Goal: Communication & Community: Answer question/provide support

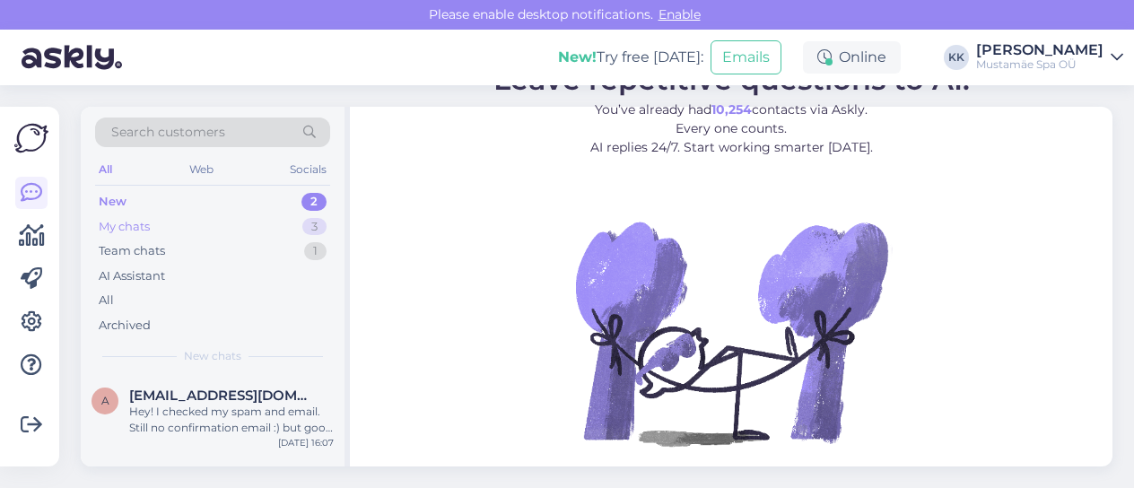
click at [179, 227] on div "My chats 3" at bounding box center [212, 226] width 235 height 25
click at [203, 414] on div "Tere. Kui on [PERSON_NAME] pidada lapse sünnipäev teie juures, kuid on teada, e…" at bounding box center [231, 420] width 205 height 32
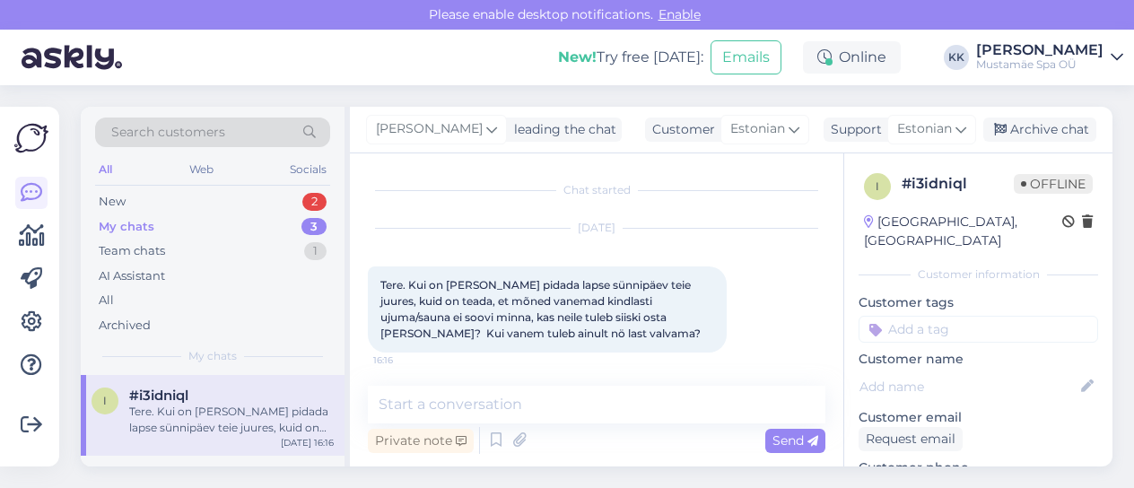
scroll to position [2, 0]
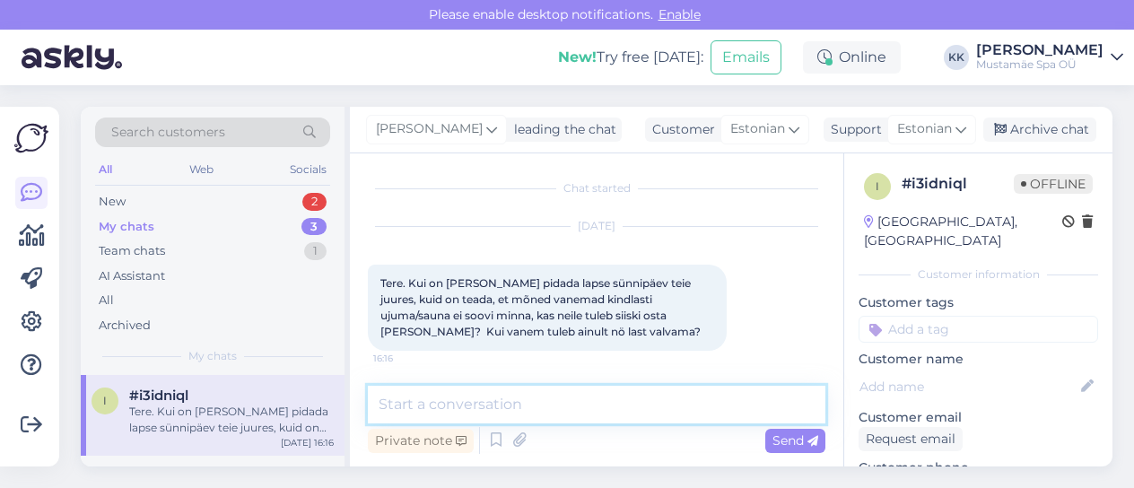
click at [492, 406] on textarea at bounding box center [597, 405] width 458 height 38
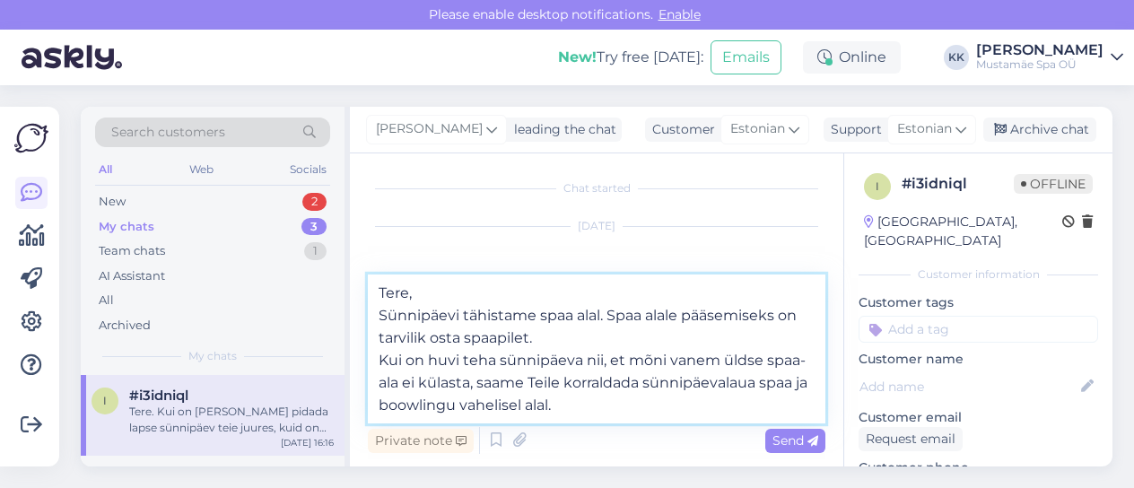
click at [400, 409] on textarea "Tere, Sünnipäevi tähistame spaa alal. Spaa alale pääsemiseks on tarvilik osta s…" at bounding box center [597, 349] width 458 height 149
click at [600, 404] on textarea "Tere, Sünnipäevi tähistame spaa alal. Spaa alale pääsemiseks on tarvilik osta s…" at bounding box center [597, 349] width 458 height 149
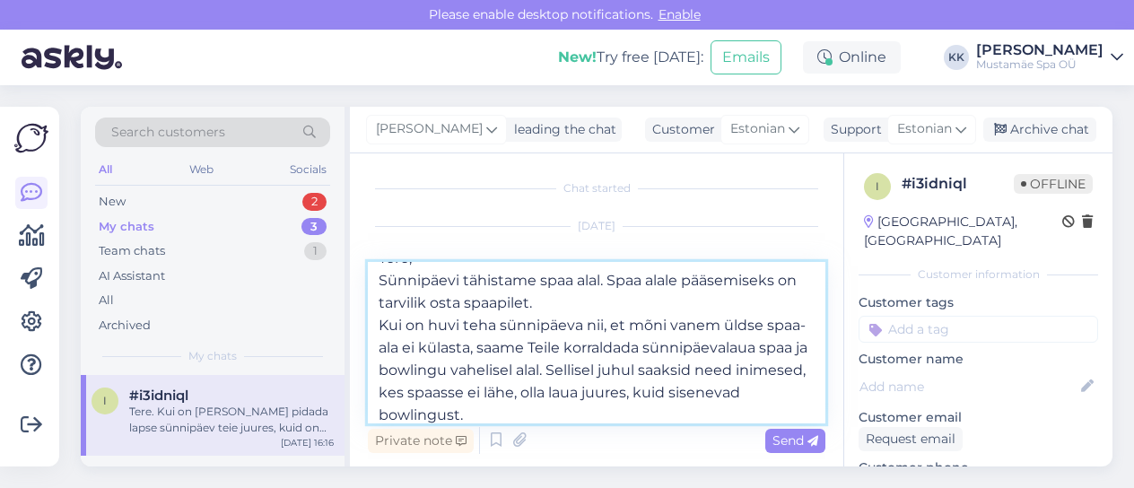
scroll to position [32, 0]
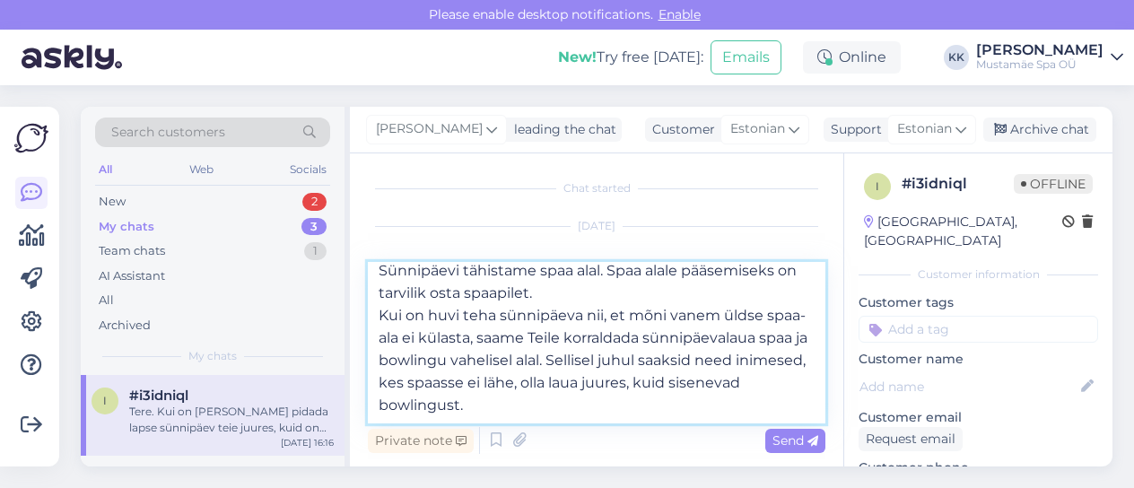
drag, startPoint x: 424, startPoint y: 412, endPoint x: 373, endPoint y: 418, distance: 51.5
click at [373, 418] on textarea "Tere, Sünnipäevi tähistame spaa alal. Spaa alale pääsemiseks on tarvilik osta s…" at bounding box center [597, 342] width 458 height 161
type textarea "Tere, Sünnipäevi tähistame spaa alal. Spaa alale pääsemiseks on tarvilik osta s…"
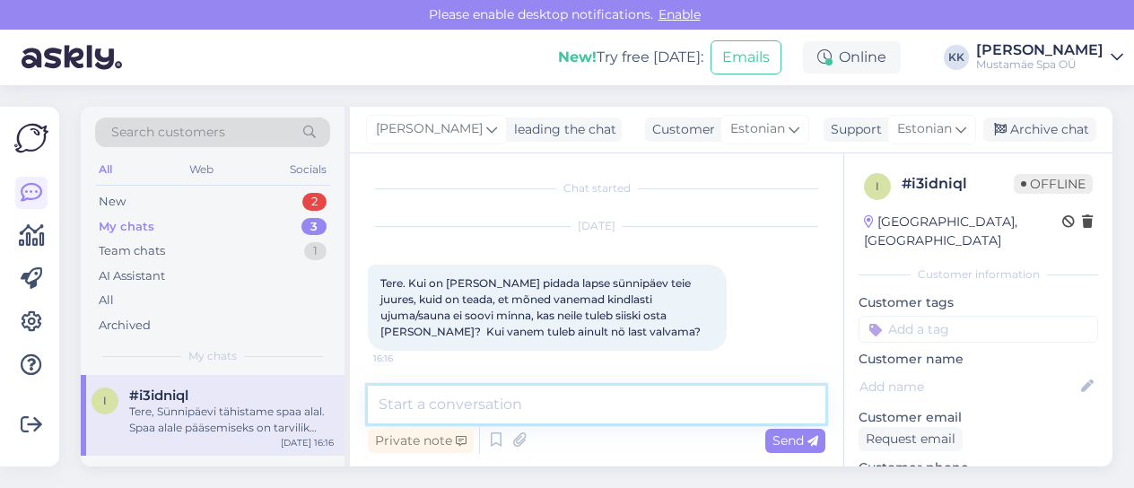
scroll to position [0, 0]
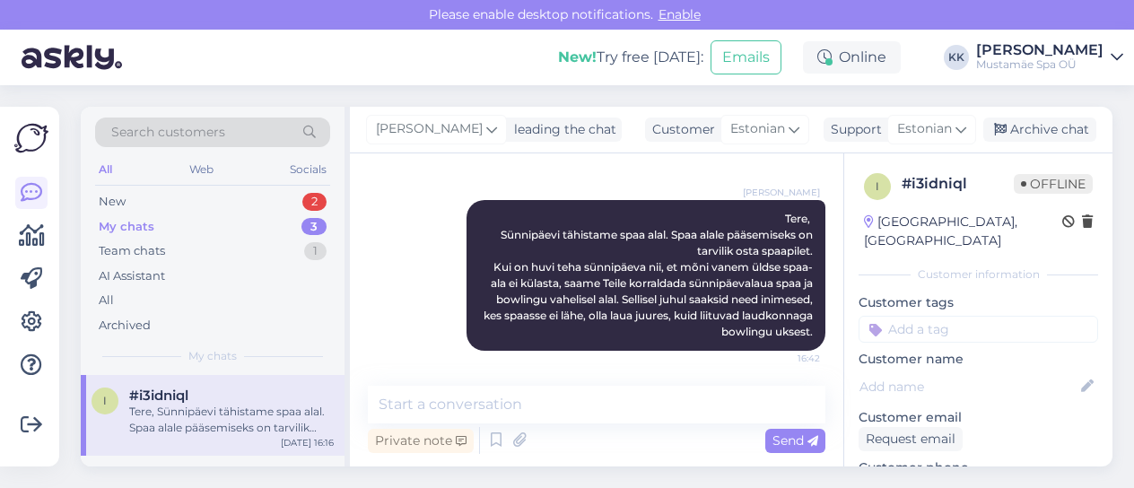
click at [205, 222] on div "My chats 3" at bounding box center [212, 226] width 235 height 25
click at [214, 424] on div "Tere, Sünnipäevi tähistame spaa alal. Spaa alale pääsemiseks on tarvilik osta s…" at bounding box center [231, 420] width 205 height 32
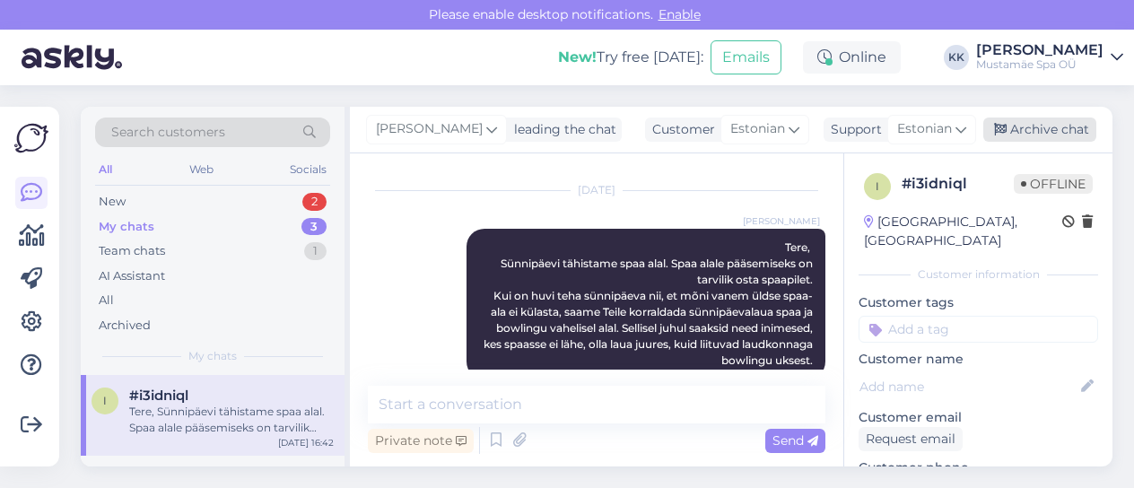
click at [1036, 135] on div "Archive chat" at bounding box center [1039, 130] width 113 height 24
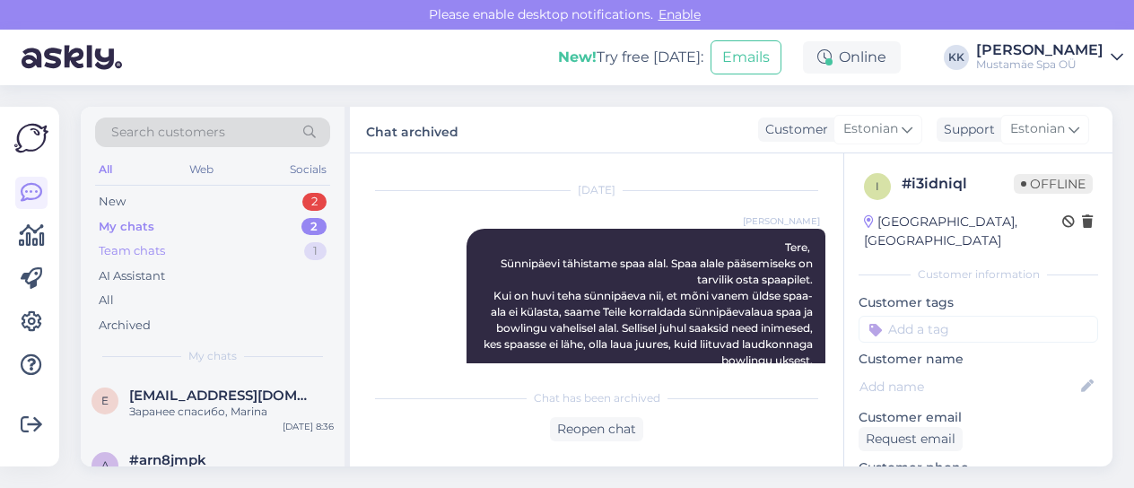
click at [160, 249] on div "Team chats" at bounding box center [132, 251] width 66 height 18
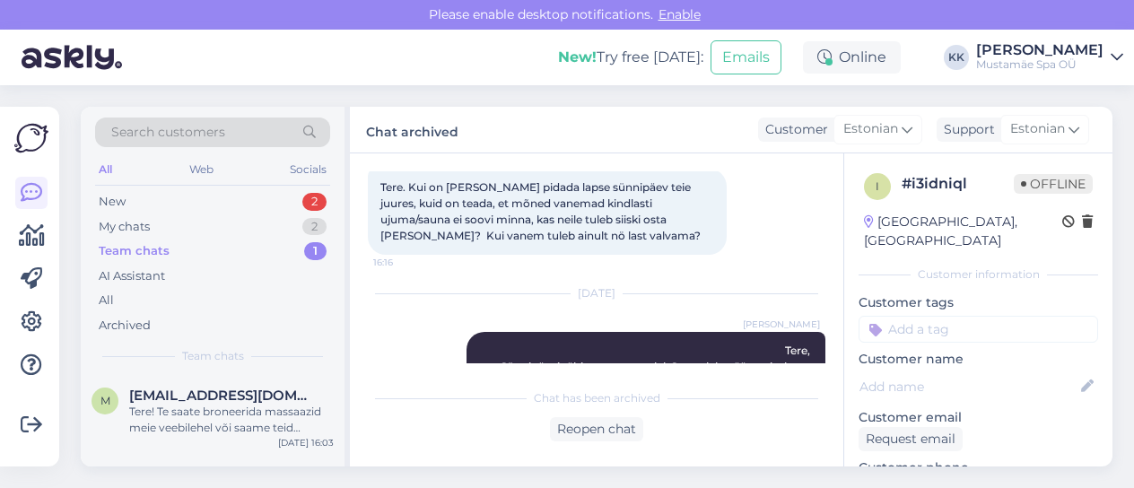
scroll to position [237, 0]
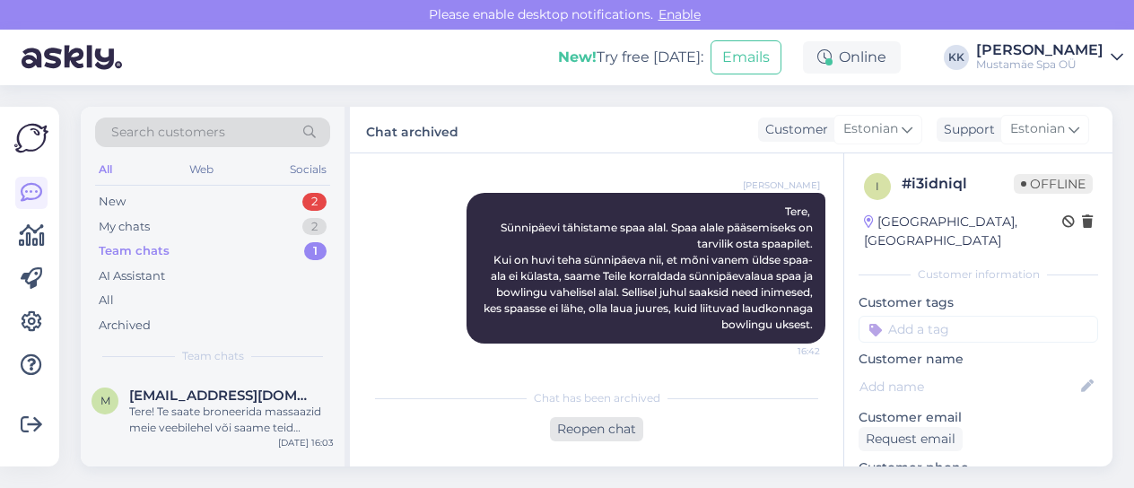
click at [600, 426] on div "Reopen chat" at bounding box center [596, 429] width 93 height 24
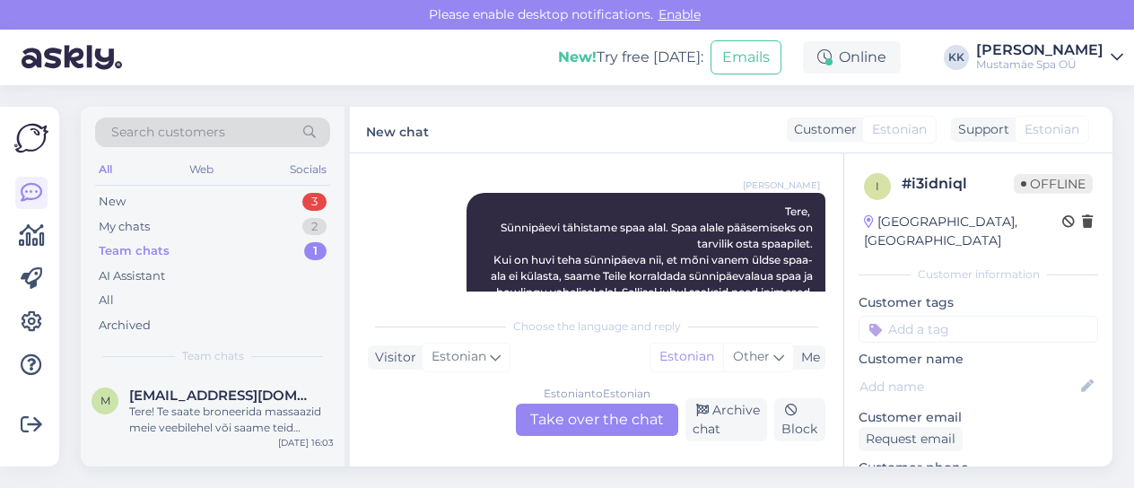
click at [580, 415] on div "Estonian to Estonian Take over the chat" at bounding box center [597, 420] width 162 height 32
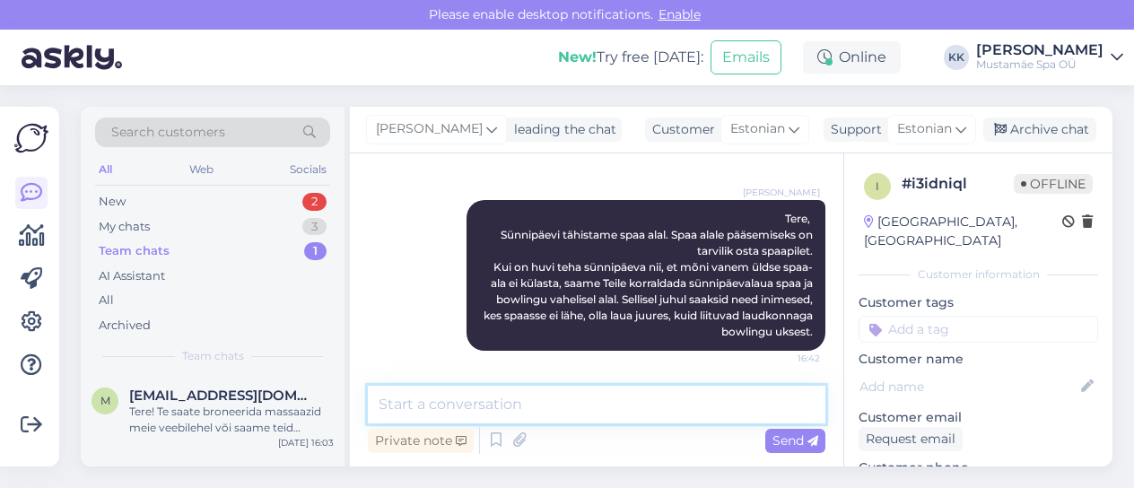
click at [537, 405] on textarea at bounding box center [597, 405] width 458 height 38
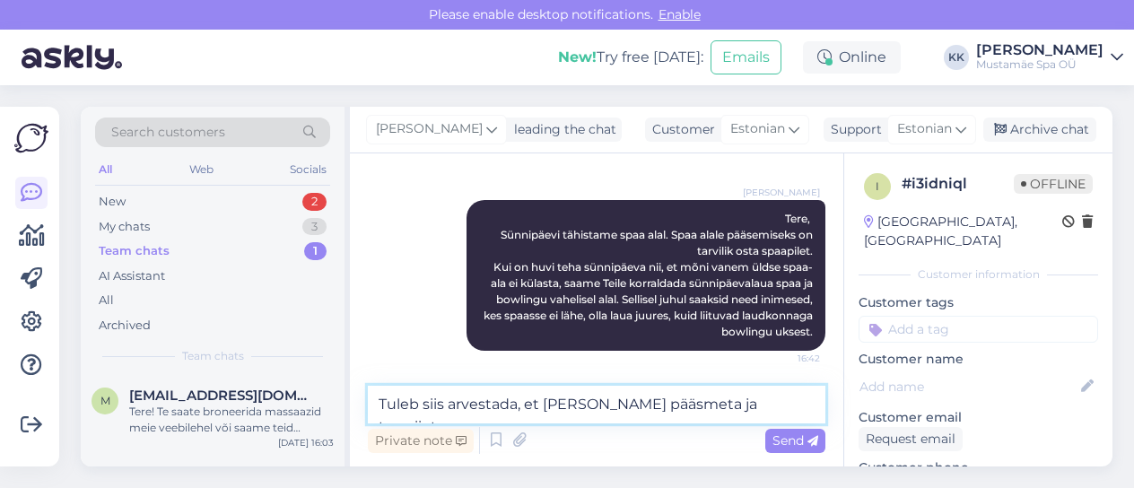
scroll to position [237, 0]
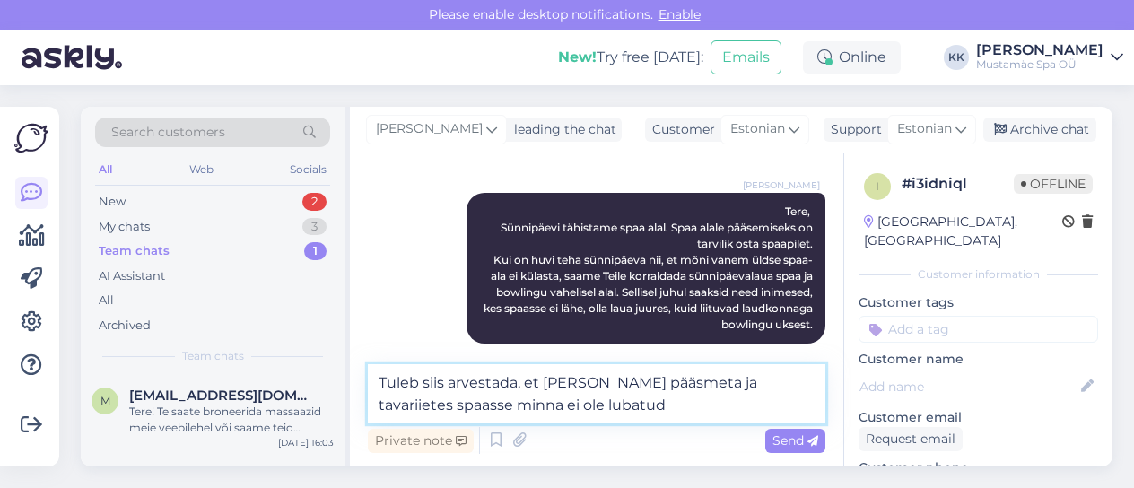
type textarea "Tuleb siis arvestada, et [PERSON_NAME] pääsmeta ja tavariietes spaasse minna ei…"
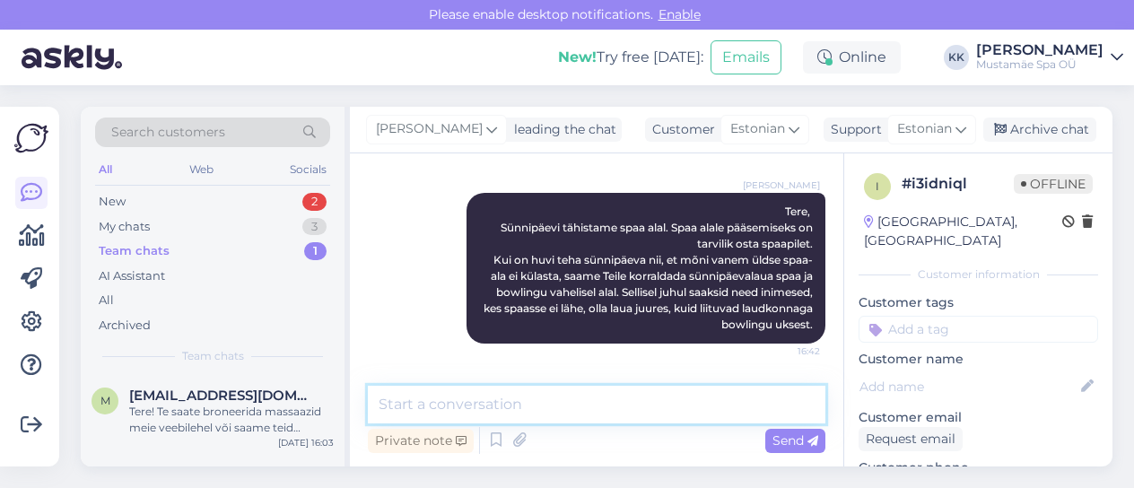
scroll to position [323, 0]
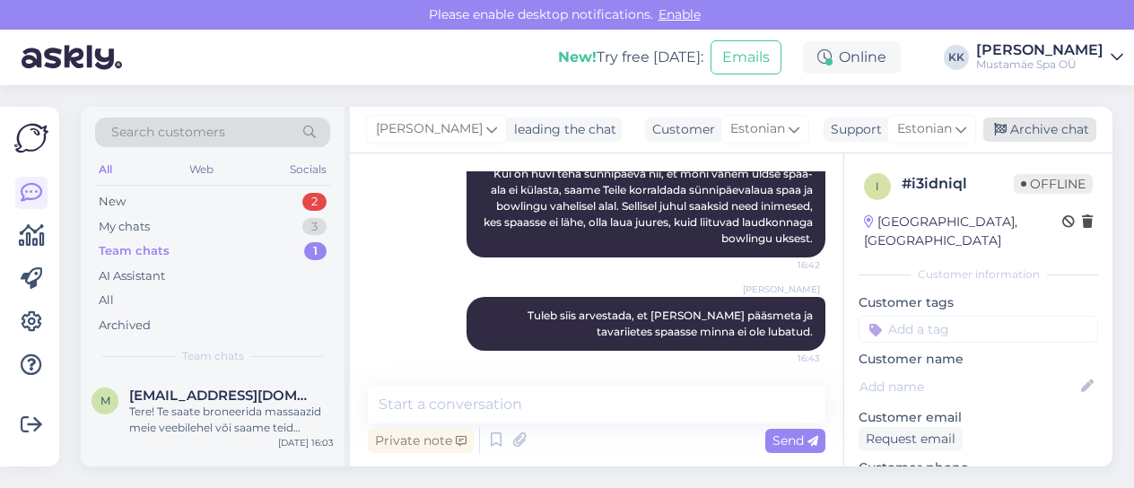
click at [1060, 129] on div "Archive chat" at bounding box center [1039, 130] width 113 height 24
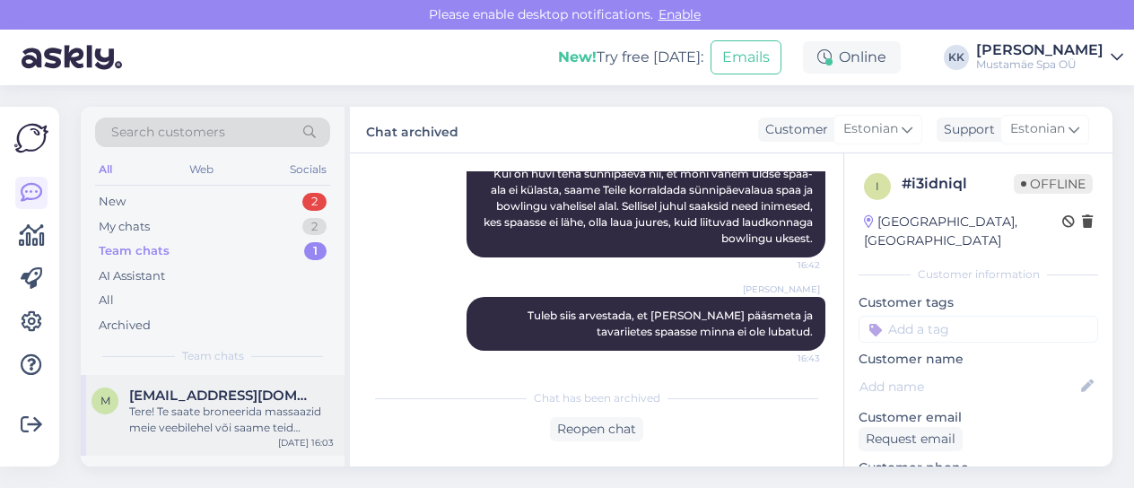
click at [211, 408] on div "Tere! Te saate broneerida massaazid meie veebilehel või saame teid broneerida s…" at bounding box center [231, 420] width 205 height 32
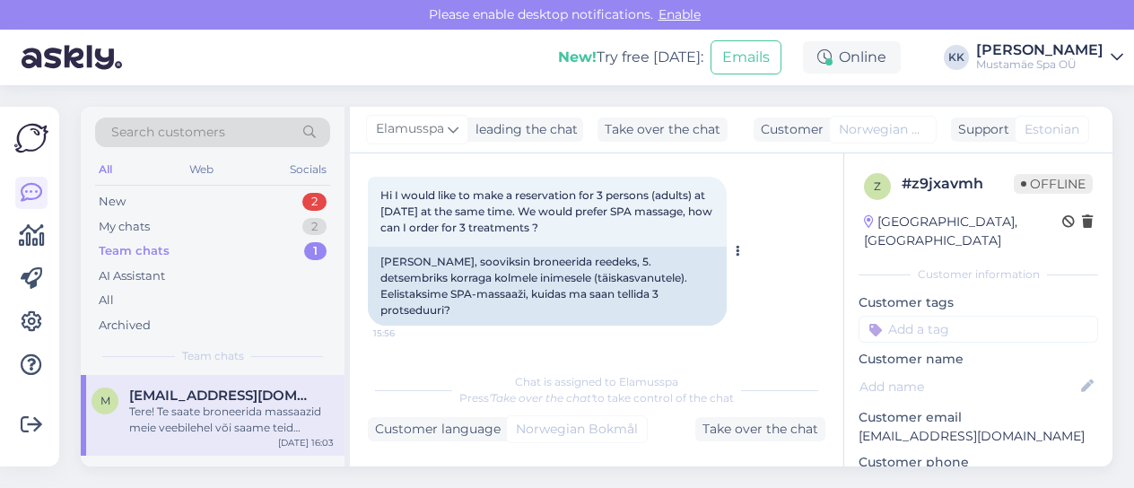
scroll to position [309, 0]
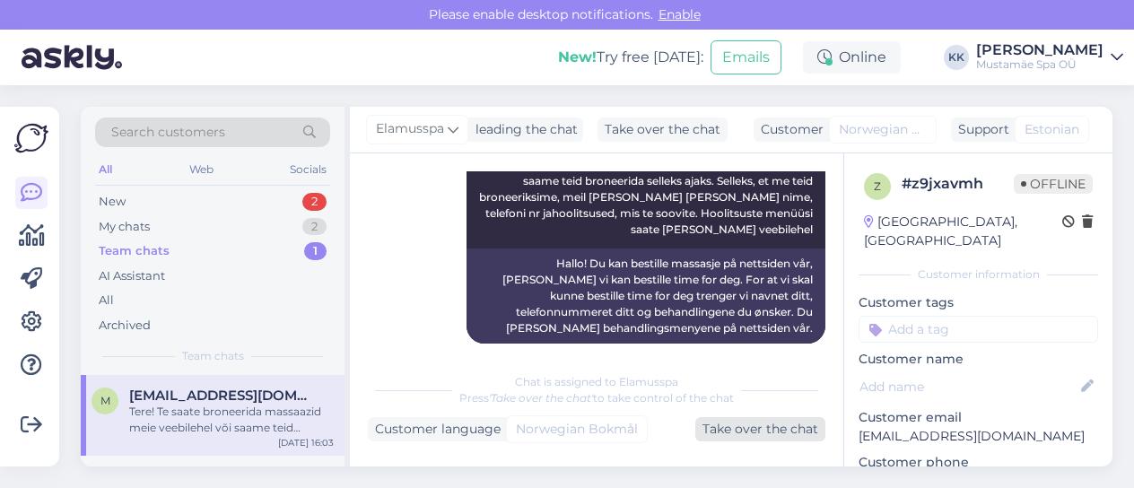
click at [764, 432] on div "Take over the chat" at bounding box center [760, 429] width 130 height 24
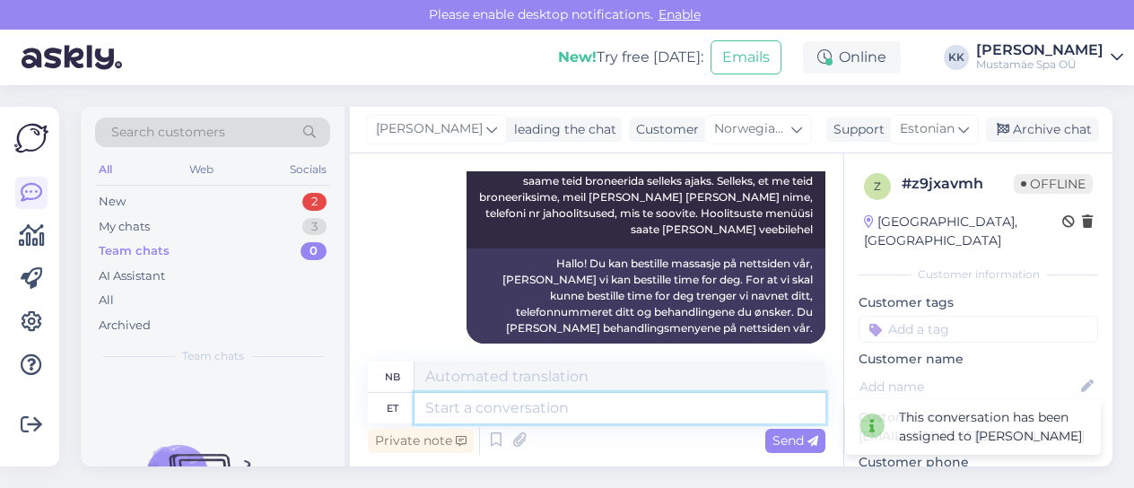
click at [581, 408] on textarea at bounding box center [619, 408] width 411 height 31
type textarea "Tere,"
type textarea "Hallo,"
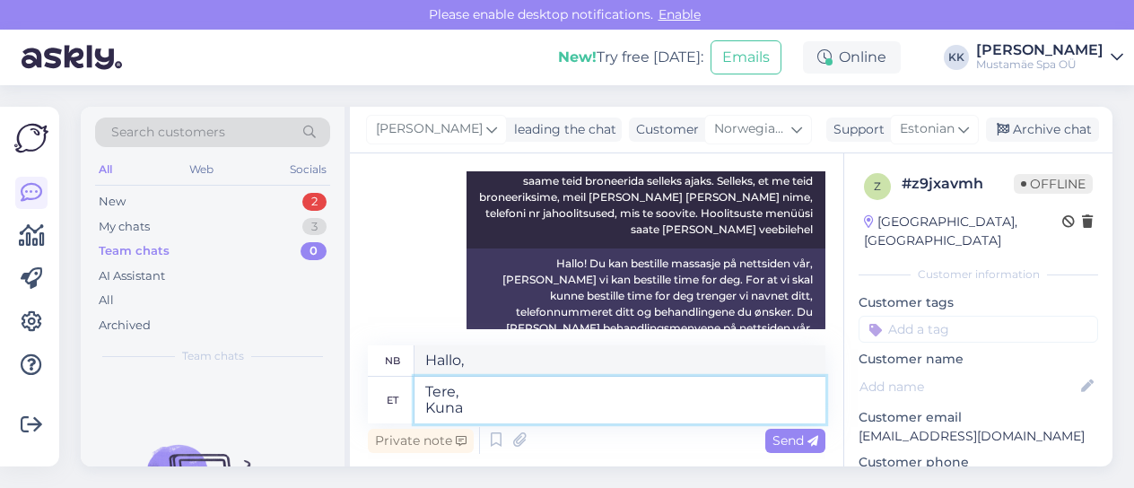
type textarea "Tere, Kuna"
type textarea "[PERSON_NAME]"
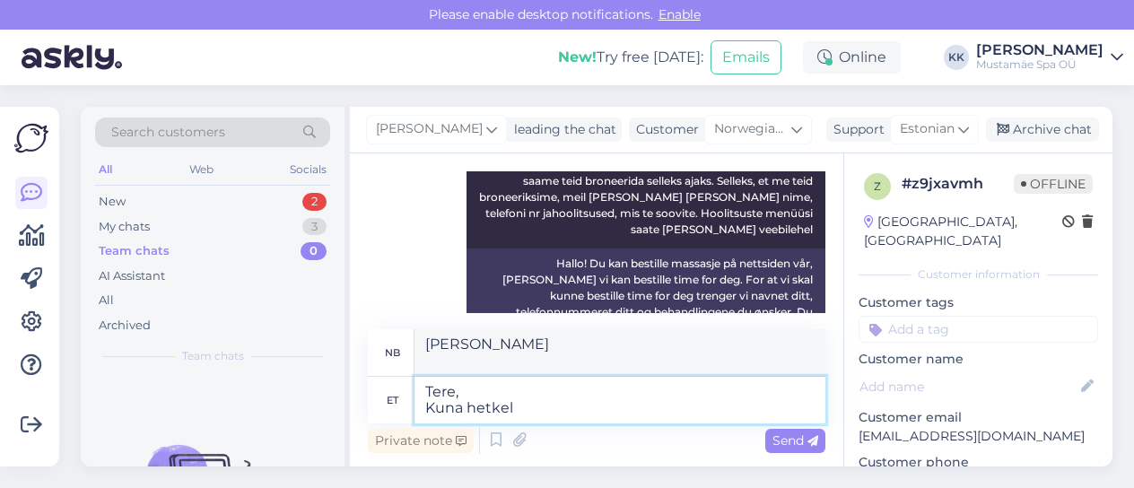
type textarea "Tere, Kuna hetkel e"
type textarea "Hallo, Siden for øyeblikket"
type textarea "Tere, Kuna hetkel ei o"
type textarea "Hallo, Siden for øyeblikket ingen"
type textarea "Tere, Kuna hetkel ei ole me"
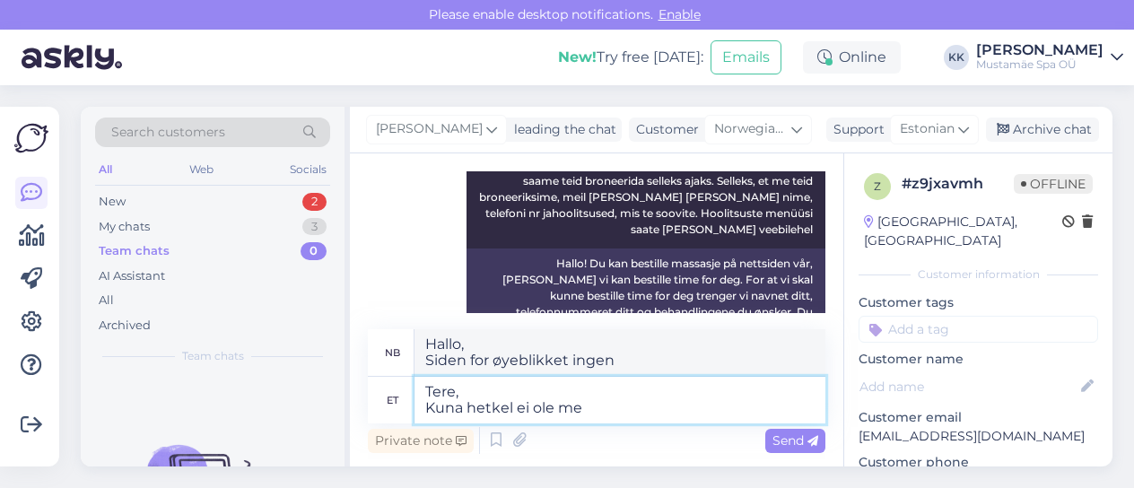
type textarea "Hallo, Siden det for øyeblikket ikke finnes noen"
type textarea "Tere, Kuna hetkel ei [PERSON_NAME]"
type textarea "Hallo, Siden vi for øyeblikket ikke har"
type textarea "Tere, Kuna hetkel ei [PERSON_NAME] töögraafikuid"
type textarea "Hallo, Siden vi for øyeblikket ikke har noen arbeidsplaner"
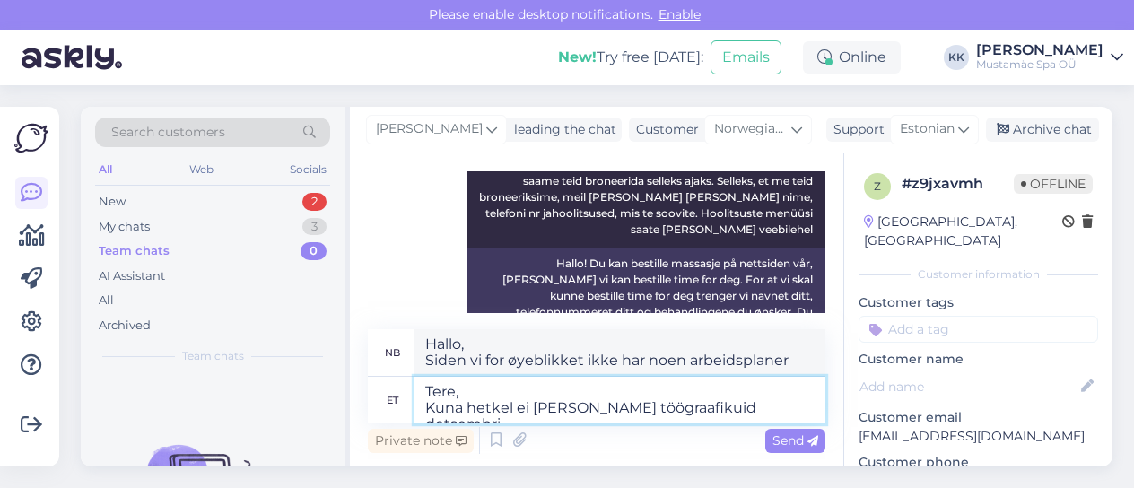
type textarea "Tere, Kuna hetkel ei [PERSON_NAME] töögraafikuid detsembri"
type textarea "Hallo, Siden vi for øyeblikket ikke har noen arbeidsplaner for desember"
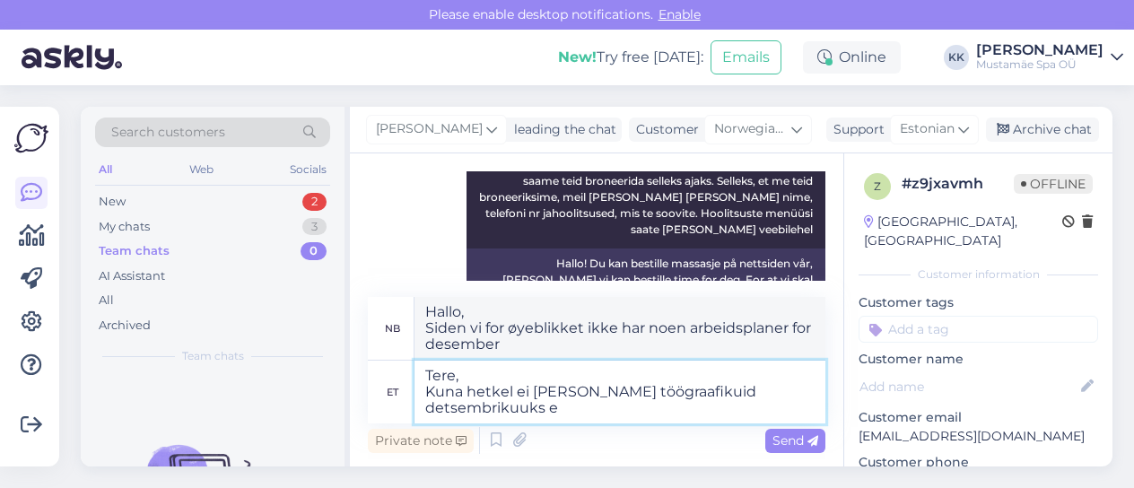
type textarea "Tere, Kuna hetkel ei [PERSON_NAME] töögraafikuid detsembrikuuks ei"
type textarea "Hallo, Siden vi for øyeblikket ikke har arbeidsplaner for desember,"
type textarea "Tere, Kuna hetkel ei [PERSON_NAME] töögraafikuid detsembrikuuks"
type textarea "Hallo, Siden vi for øyeblikket ikke har noen arbeidsplaner for desember"
type textarea "Tere, Kuna hetkel ei [PERSON_NAME] töögraafikuid detsembrikuuks, e"
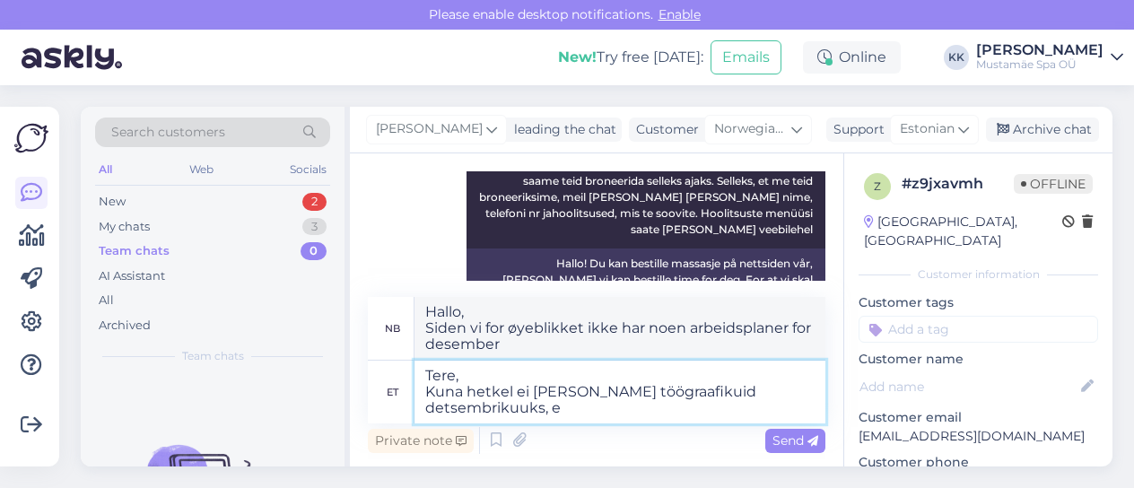
type textarea "Hallo, Siden vi for øyeblikket ikke har noen arbeidsplaner for desember,"
type textarea "Tere, Kuna hetkel ei [PERSON_NAME] töögraafikuid detsembrikuuks, ei"
type textarea "Hallo, Siden vi for øyeblikket ikke har noen arbeidsplaner for desember, nei"
type textarea "Tere, Kuna hetkel ei [PERSON_NAME] töögraafikuid detsembrikuuks,"
type textarea "Hallo, Siden vi for øyeblikket ikke har noen arbeidsplaner for desember,"
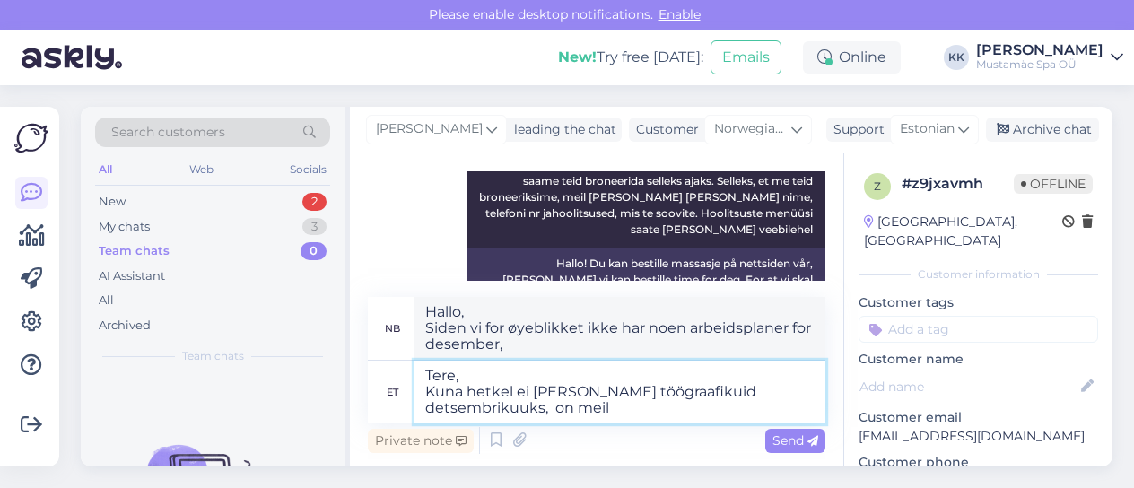
type textarea "Tere, Kuna hetkel ei [PERSON_NAME] töögraafikuid detsembrikuuks, on meil a"
type textarea "Hallo, Siden vi for øyeblikket ikke har arbeidsplaner for desember, har vi"
type textarea "Tere, Kuna hetkel ei [PERSON_NAME] töögraafikuid detsembrikuuks, on meil avatud"
type textarea "Hallo, Siden vi for øyeblikket ikke har noen arbeidsplaner for desember, har vi…"
type textarea "Tere, Kuna hetkel ei [PERSON_NAME] töögraafikuid detsembrikuuks, on meil avatud…"
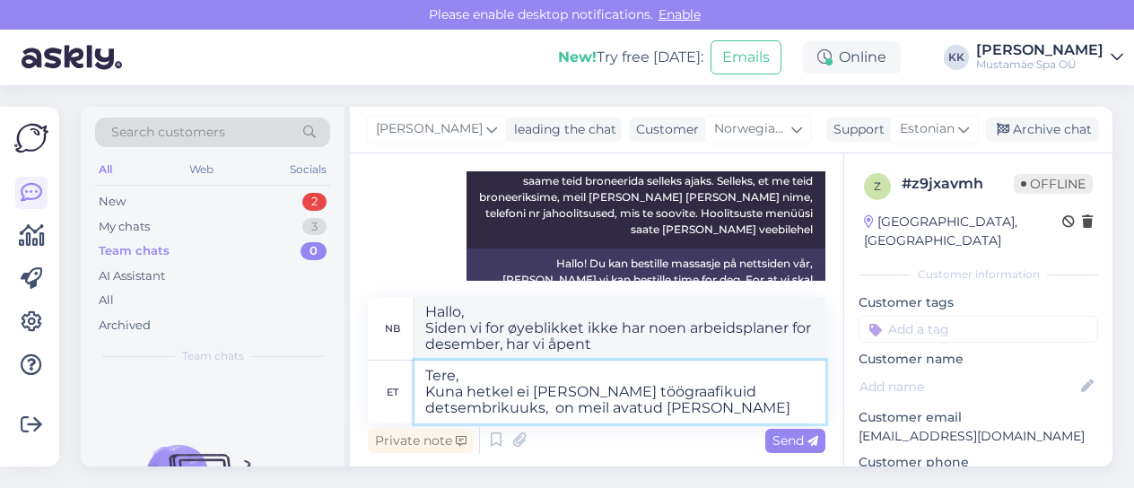
type textarea "Hallo, Siden vi for øyeblikket ikke har noen arbeidsplaner for desember, har vi…"
type textarea "Tere, Kuna hetkel ei [PERSON_NAME] töögraafikuid detsembrikuuks, on meil avatud…"
type textarea "Hallo, Siden vi for øyeblikket ikke har noen arbeidsplaner for desember, har vi…"
type textarea "Tere, Kuna hetkel ei [PERSON_NAME] töögraafikuid detsembrikuuks, on meil avatud…"
type textarea "Hallo, Siden vi for øyeblikket ikke har noen arbeidsplaner for desember, har vi…"
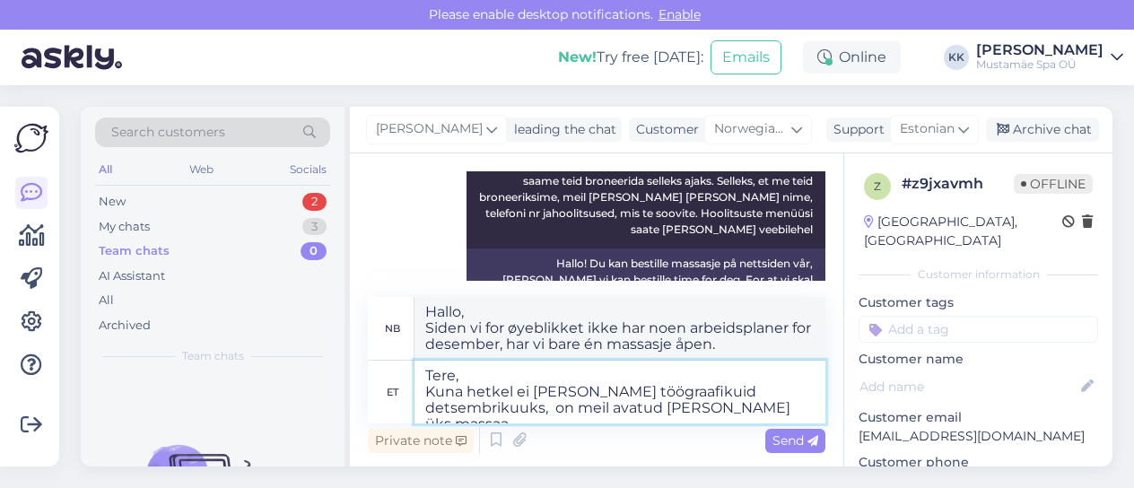
type textarea "Tere, Kuna hetkel ei [PERSON_NAME] töögraafikuid detsembrikuuks, on meil avatud…"
type textarea "Hallo, Siden vi for øyeblikket ikke har arbeidsplaner for desember, har vi bare…"
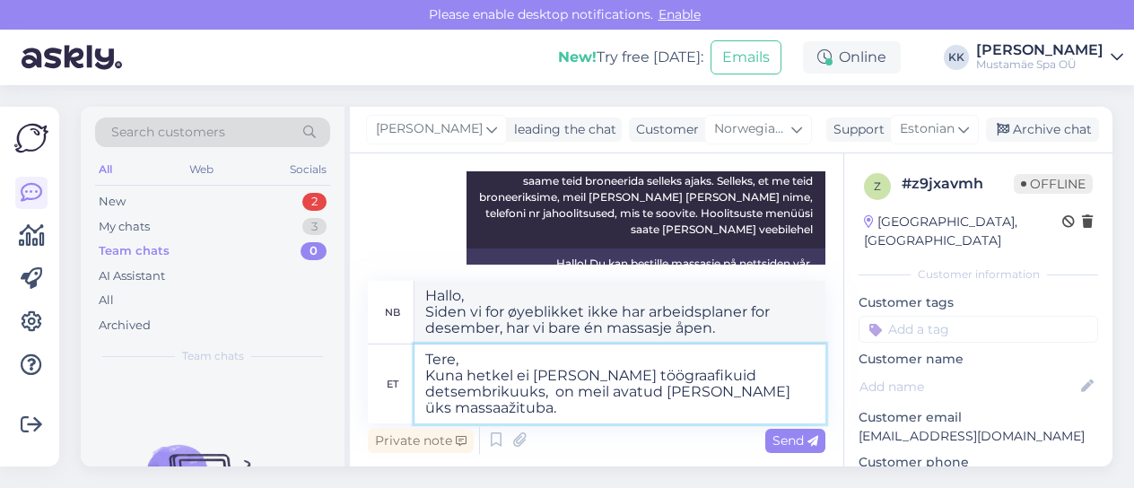
type textarea "Tere, Kuna hetkel ei [PERSON_NAME] töögraafikuid detsembrikuuks, on meil avatud…"
type textarea "Hallo, Siden vi for øyeblikket ikke har noen arbeidsplaner for desember, har vi…"
type textarea "Tere, Kuna hetkel ei [PERSON_NAME] töögraafikuid detsembrikuuks, on meil avatud…"
type textarea "Hallo, Siden vi for øyeblikket ikke har noen arbeidsplaner for desember, har vi…"
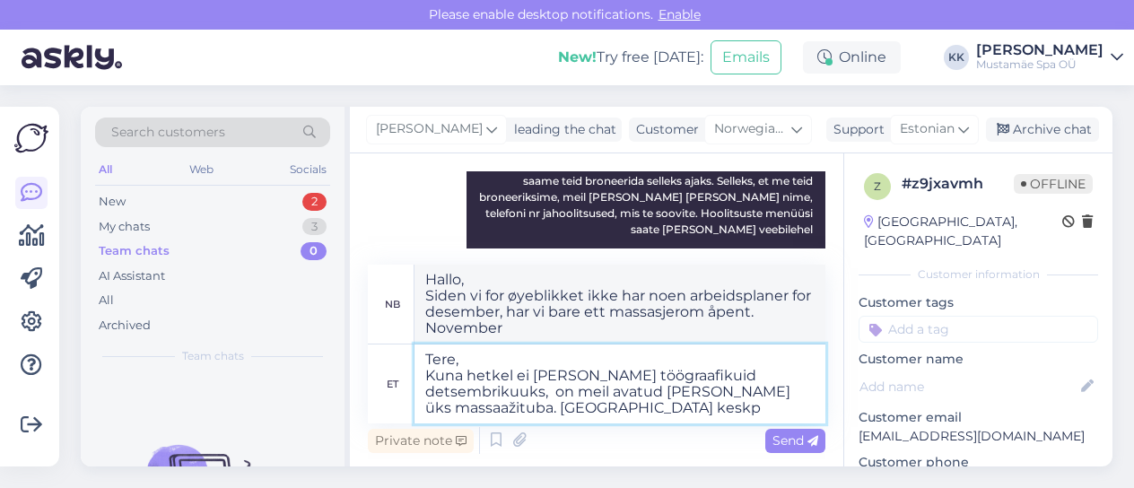
type textarea "Tere, Kuna hetkel ei [PERSON_NAME] töögraafikuid detsembrikuuks, on meil avatud…"
type textarea "Hei, Siden vi for øyeblikket ikke har noen arbeidsplaner for desember, har vi b…"
type textarea "Tere, Kuna hetkel ei [PERSON_NAME] töögraafikuid detsembrikuuks, on meil avatud…"
type textarea "Hallo, Siden vi for øyeblikket ikke har noen arbeidsplaner for desember, har vi…"
type textarea "Tere, Kuna hetkel ei [PERSON_NAME] töögraafikuid detsembrikuuks, on meil avatud…"
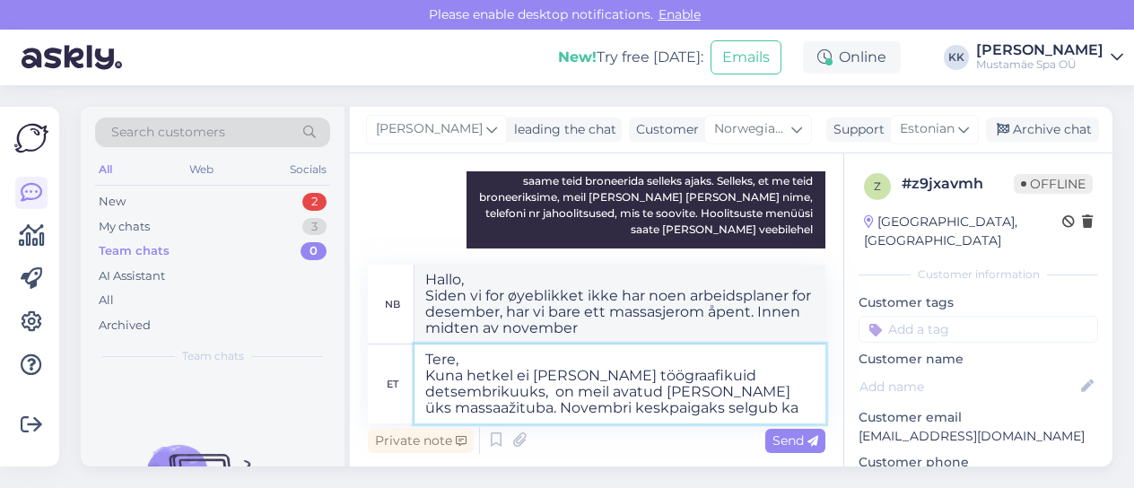
type textarea "Hei, Siden vi for øyeblikket ikke har noen arbeidsplaner for desember, har vi b…"
type textarea "Tere, Kuna hetkel ei [PERSON_NAME] töögraafikuid detsembrikuuks, on meil avatud…"
type textarea "Hallo, Siden vi for øyeblikket ikke har noen arbeidsplaner for desember, har vi…"
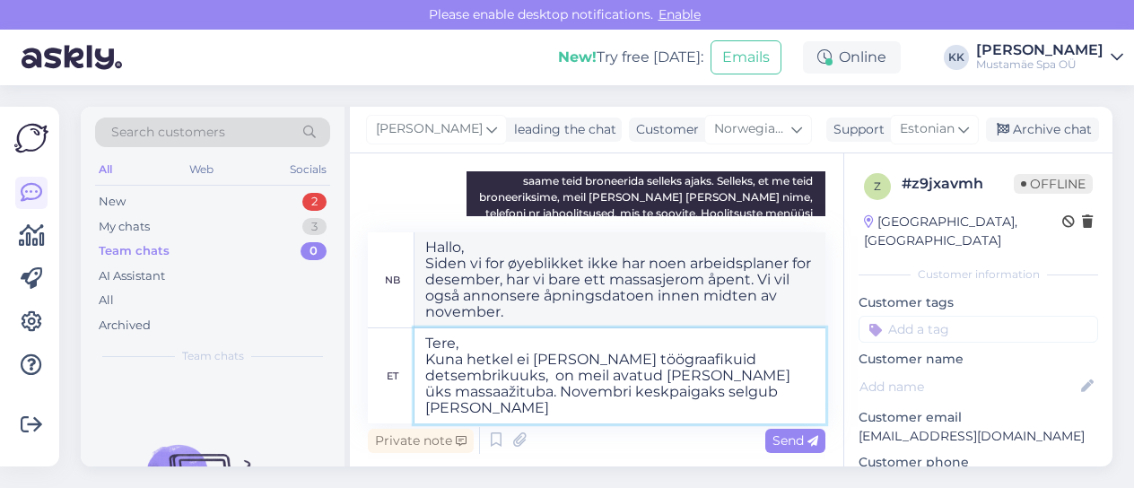
type textarea "Tere, Kuna hetkel ei [PERSON_NAME] töögraafikuid detsembrikuuks, on meil avatud…"
type textarea "Hei, Siden vi for øyeblikket ikke har noen arbeidsplaner for desember, har vi b…"
type textarea "Tere, Kuna hetkel ei [PERSON_NAME] töögraafikuid detsembrikuuks, on meil avatud…"
type textarea "Hei, Siden vi for øyeblikket ikke har noen arbeidsplaner for desember, har vi b…"
type textarea "Tere, Kuna hetkel ei [PERSON_NAME] töögraafikuid detsembrikuuks, on meil avatud…"
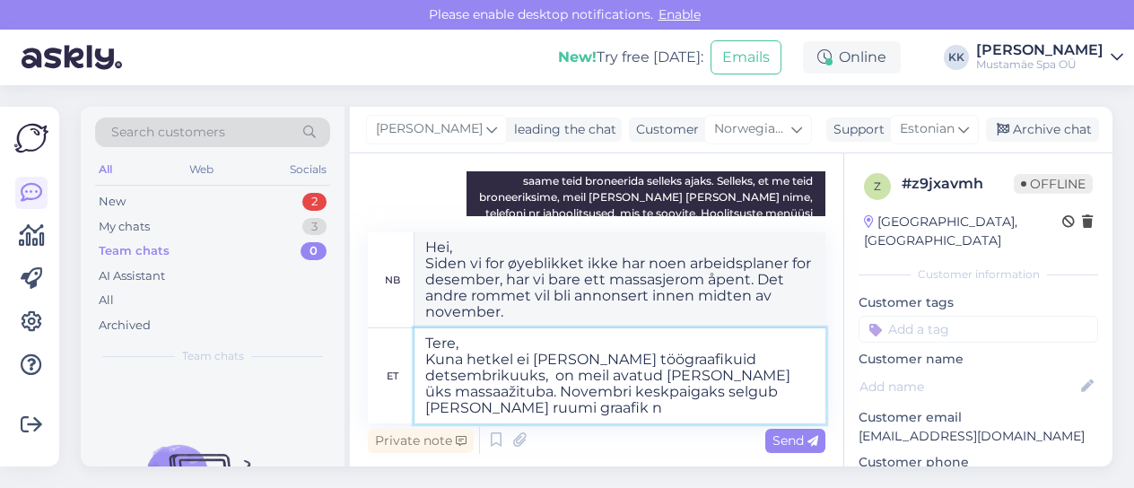
type textarea "Hei, Siden vi for øyeblikket ikke har noen arbeidsplaner for desember, har vi b…"
type textarea "Tere, Kuna hetkel ei [PERSON_NAME] töögraafikuid detsembrikuuks, on meil avatud…"
type textarea "Hei, Siden vi for øyeblikket ikke har noen arbeidsplaner for desember, har vi b…"
type textarea "Tere, Kuna hetkel ei [PERSON_NAME] töögraafikuid detsembrikuuks, on meil avatud…"
type textarea "Hei, Siden vi for øyeblikket ikke har noen arbeidsplaner for desember, har vi b…"
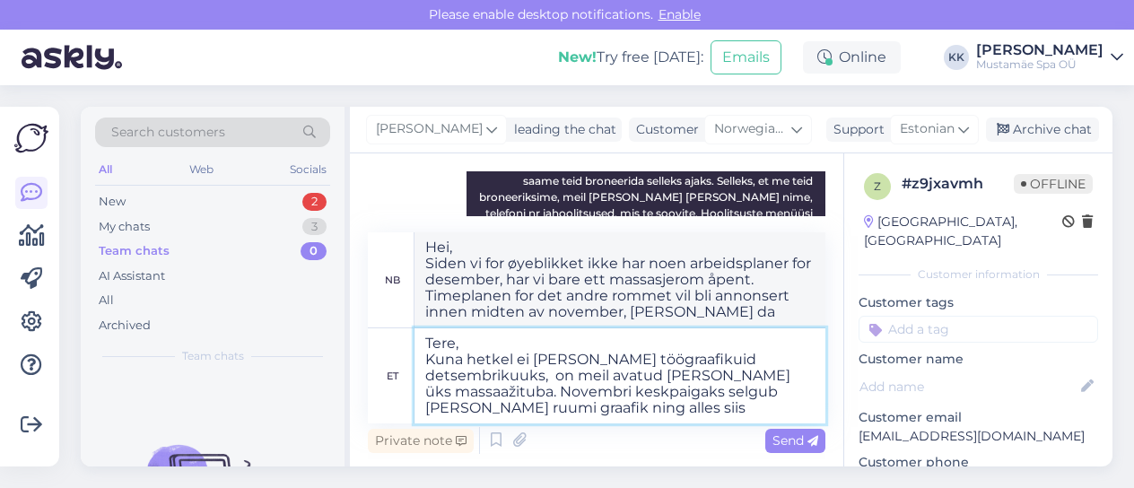
type textarea "Tere, Kuna hetkel ei [PERSON_NAME] töögraafikuid detsembrikuuks, on meil avatud…"
type textarea "Hei, Siden vi for øyeblikket ikke har en timeplan for desember, har vi bare ett…"
type textarea "Tere, Kuna hetkel ei [PERSON_NAME] töögraafikuid detsembrikuuks, on meil avatud…"
type textarea "Hei, Siden vi for øyeblikket ikke har en timeplan for desember, har vi bare ett…"
type textarea "Tere, Kuna hetkel ei [PERSON_NAME] töögraafikuid detsembrikuuks, on meil avatud…"
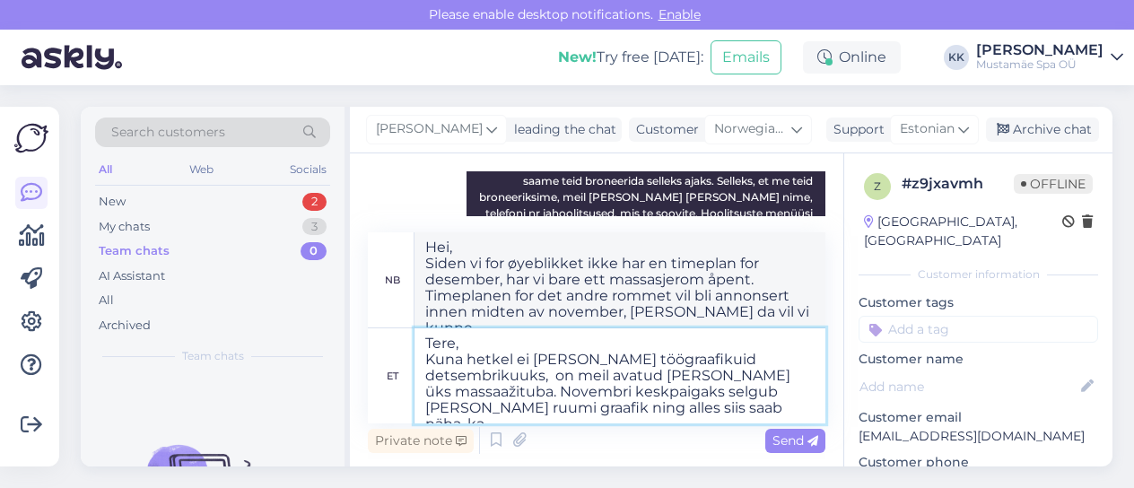
type textarea "Hei, Siden vi for øyeblikket ikke har en timeplan for desember, har vi bare ett…"
type textarea "Tere, Kuna hetkel ei [PERSON_NAME] töögraafikuid detsembrikuuks, on meil avatud…"
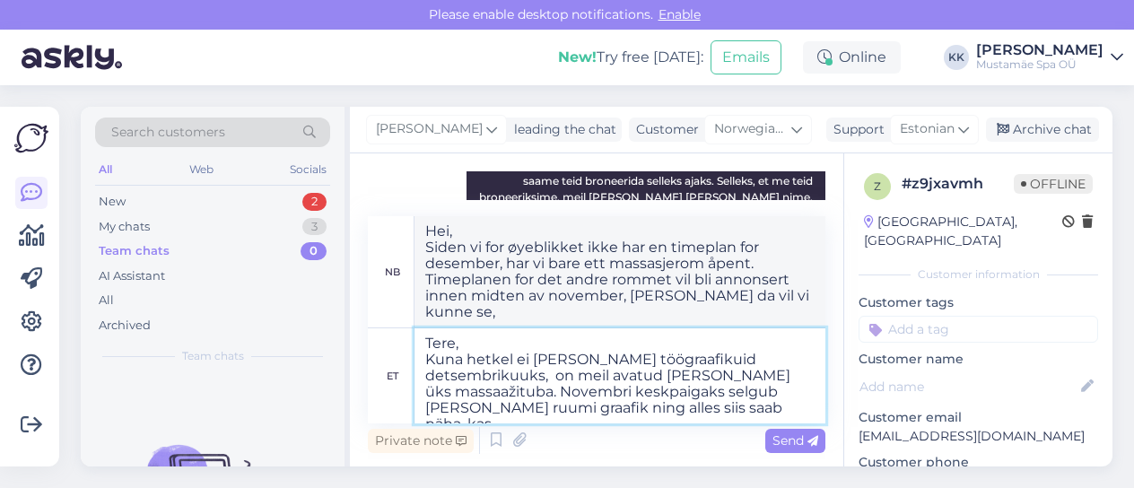
type textarea "Hei, Siden vi for øyeblikket ikke har en timeplan for desember, har vi bare ett…"
type textarea "Tere, Kuna hetkel ei [PERSON_NAME] töögraafikuid detsembrikuuks, on meil avatud…"
type textarea "Hei, Siden vi for øyeblikket ikke har en timeplan for desember, har vi bare ett…"
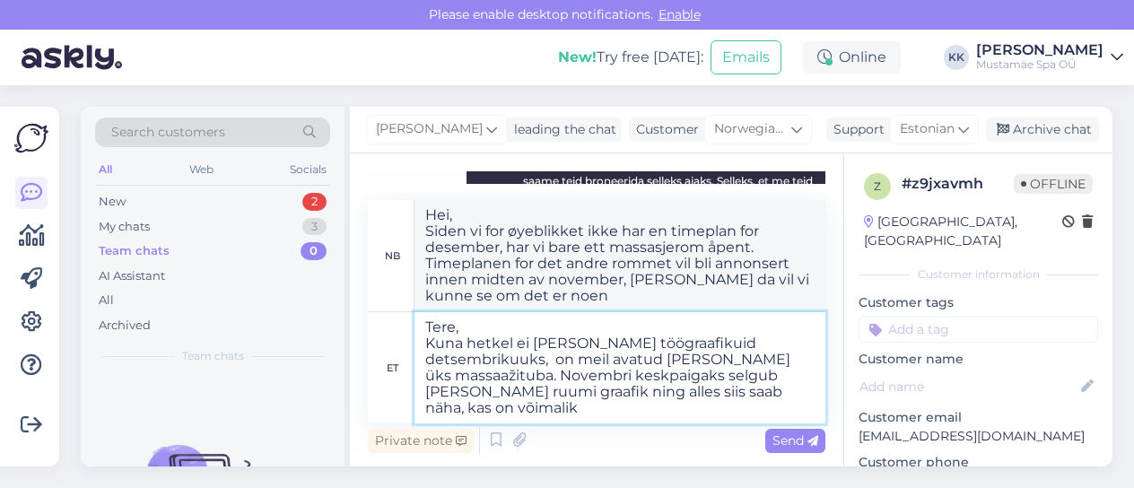
type textarea "Tere, Kuna hetkel ei [PERSON_NAME] töögraafikuid detsembrikuuks, on meil avatud…"
type textarea "Hei, Siden vi for øyeblikket ikke har en timeplan for desember, har vi bare ett…"
type textarea "Tere, Kuna hetkel ei [PERSON_NAME] töögraafikuid detsembrikuuks, on meil avatud…"
type textarea "Hei, Siden vi for øyeblikket ikke har en timeplan for desember, har vi bare ett…"
type textarea "Tere, Kuna hetkel ei [PERSON_NAME] töögraafikuid detsembrikuuks, on meil avatud…"
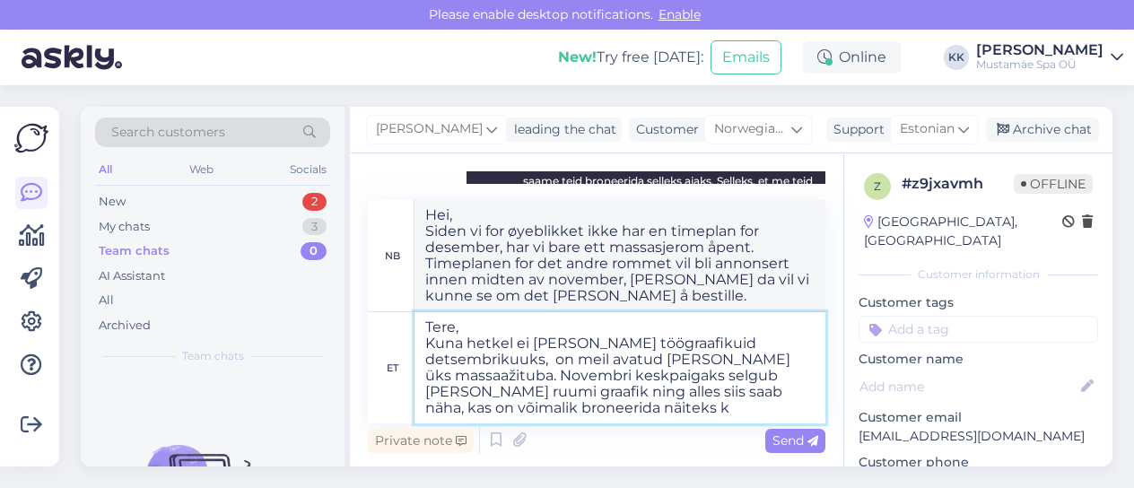
type textarea "Hei, Siden vi for øyeblikket ikke har noen arbeidsplaner for desember, har vi b…"
type textarea "Tere, Kuna hetkel ei [PERSON_NAME] töögraafikuid detsembrikuuks, on meil avatud…"
type textarea "Hei, Siden vi for øyeblikket ikke har noen arbeidsplaner for desember, har vi b…"
type textarea "Tere, Kuna hetkel ei [PERSON_NAME] töögraafikuid detsembrikuuks, on meil avatud…"
type textarea "Hei, Siden vi for øyeblikket ikke har en timeplan for desember, har vi bare ett…"
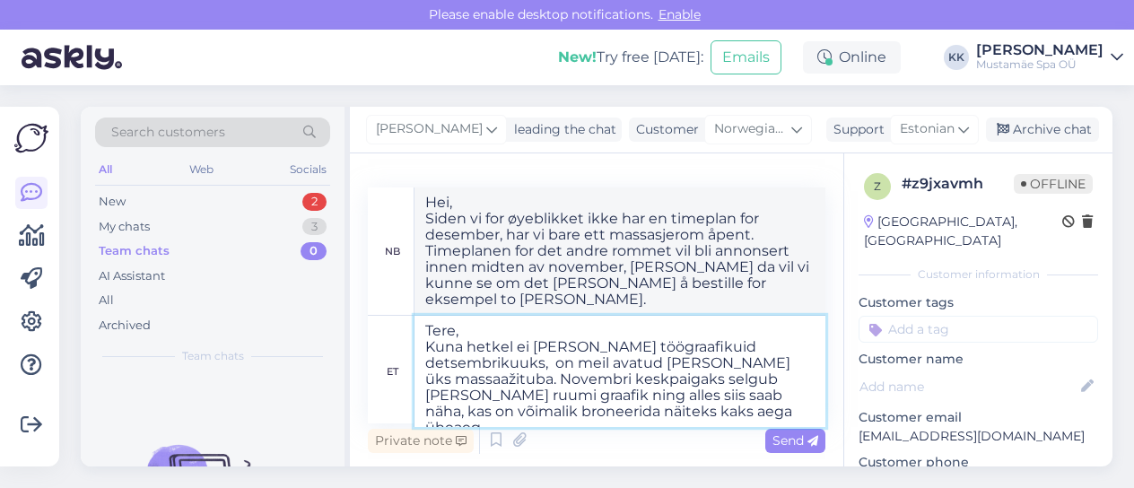
type textarea "Tere, Kuna hetkel ei [PERSON_NAME] töögraafikuid detsembrikuuks, on meil avatud…"
type textarea "Hei, Siden vi for øyeblikket ikke har noen arbeidsplaner for desember, har vi b…"
type textarea "Tere, Kuna hetkel ei [PERSON_NAME] töögraafikuid detsembrikuuks, on meil avatud…"
type textarea "Hei, Siden vi for øyeblikket ikke har arbeidsplaner for desember, har vi bare e…"
click at [428, 343] on textarea "Tere, Kuna hetkel ei [PERSON_NAME] töögraafikuid detsembrikuuks, on meil avatud…" at bounding box center [619, 371] width 411 height 111
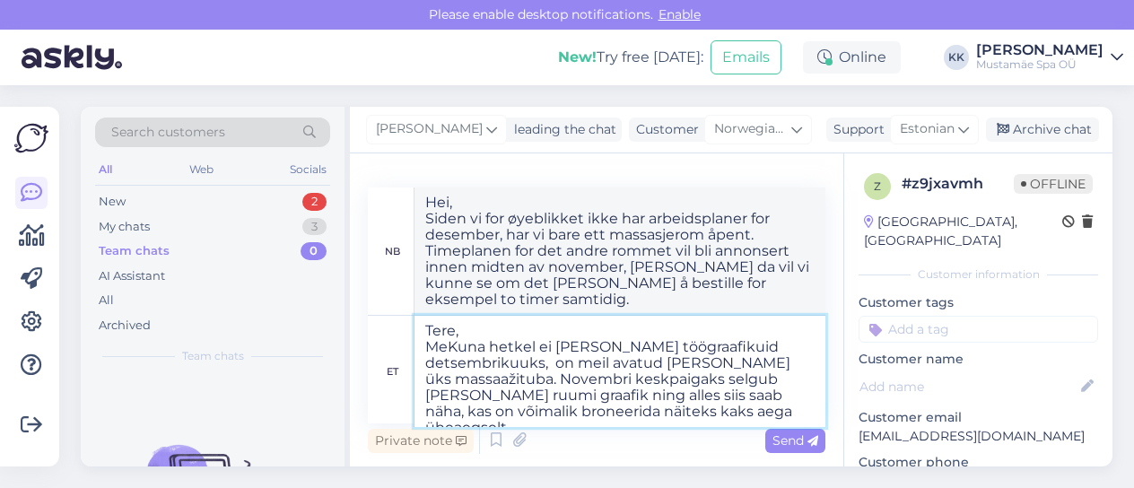
type textarea "Tere, MeiKuna hetkel ei [PERSON_NAME] töögraafikuid detsembrikuuks, on meil ava…"
type textarea "Hei, MSiden vi for øyeblikket ikke har arbeidsplaner for desember, har vi bare …"
type textarea "Tere, MeilKuna hetkel ei [PERSON_NAME] töögraafikuid detsembrikuuks, on meil av…"
type textarea "Hei, MeiSiden vi for øyeblikket ikke har arbeidsplaner for desember, har vi bar…"
type textarea "Tere, [PERSON_NAME] hetkel ei [PERSON_NAME] töögraafikuid detsembrikuuks, on me…"
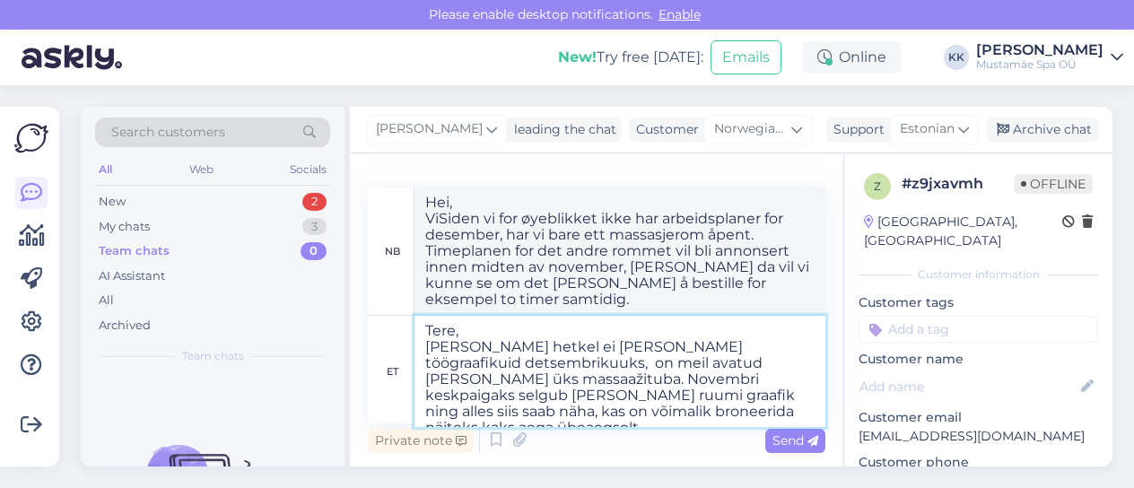
type textarea "Hei, [PERSON_NAME] har Siden vi for øyeblikket ikke har arbeidsplaner for desem…"
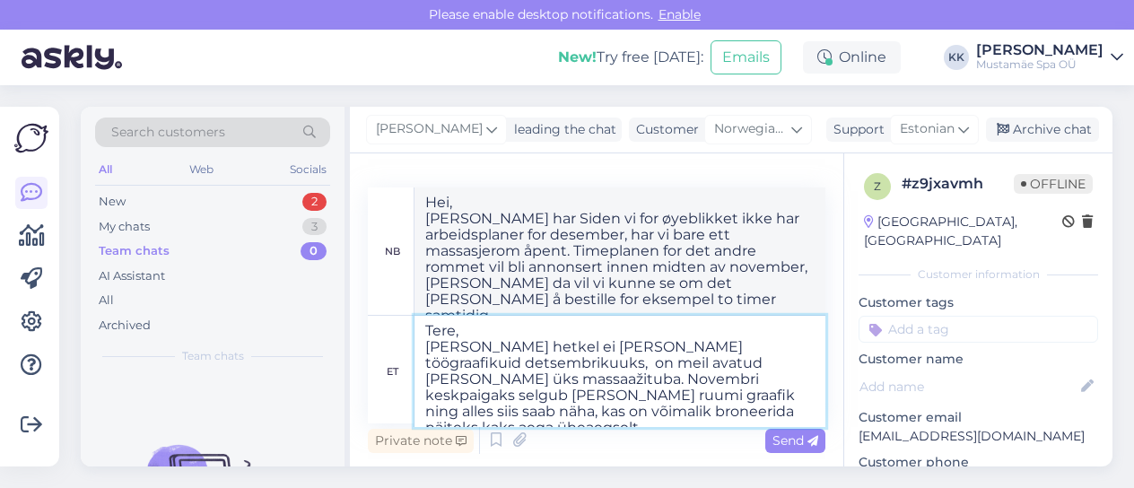
type textarea "Tere, [PERSON_NAME] onKuna hetkel ei [PERSON_NAME] töögraafikuid detsembrikuuks…"
type textarea "Hei, Vi har oSiden vi for øyeblikket ikke har arbeidsplaner for desember, har v…"
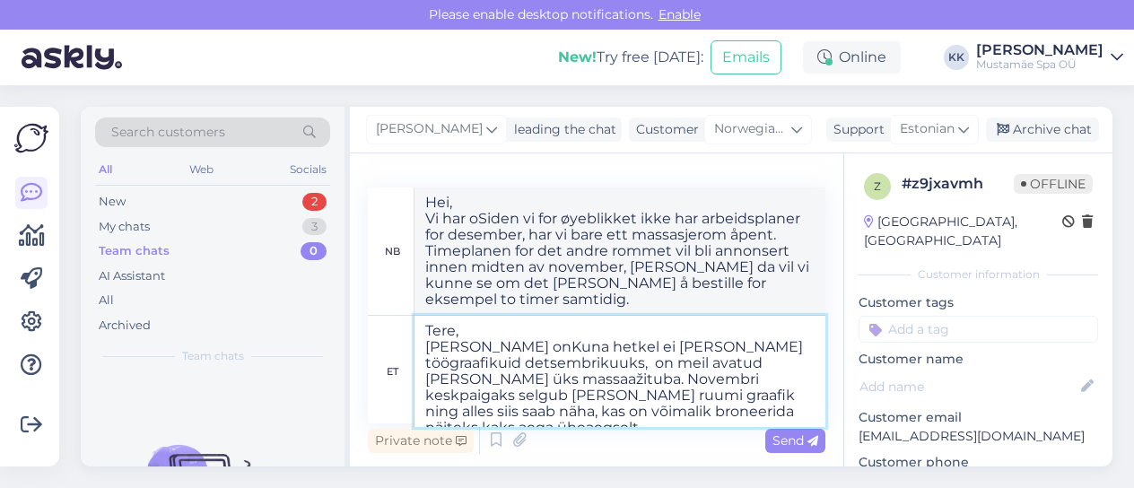
type textarea "Tere, Meil on Kuna hetkel ei [PERSON_NAME] töögraafikuid detsembrikuuks, on mei…"
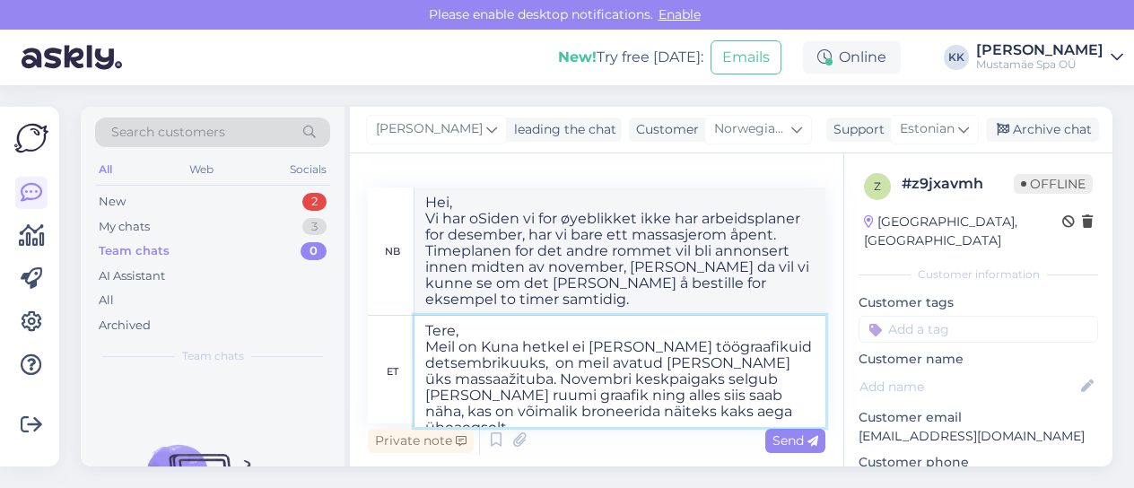
type textarea "Hei, Vi harSiden vi for øyeblikket ikke har arbeidsplaner for desember, har vi …"
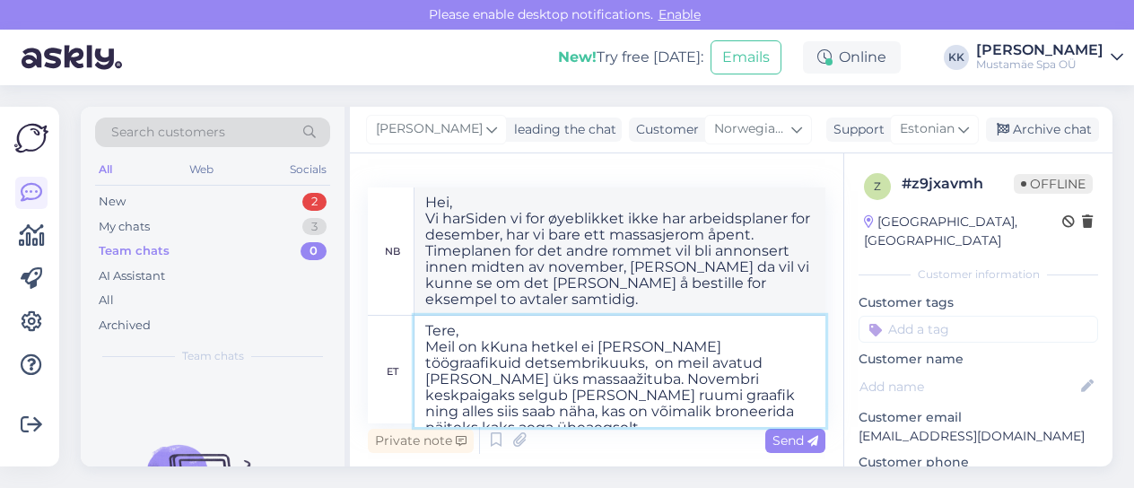
type textarea "Tere, Meil on koKuna hetkel ei [PERSON_NAME] töögraafikuid detsembrikuuks, on m…"
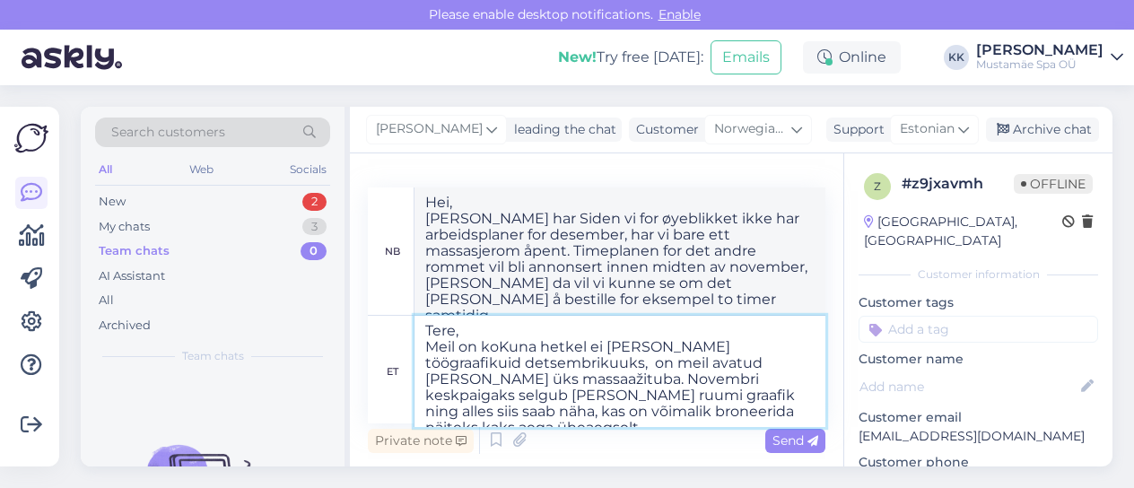
type textarea "Hei, Vi har bare ett massasjerom åpent, da vi for øyeblikket ikke har en timepl…"
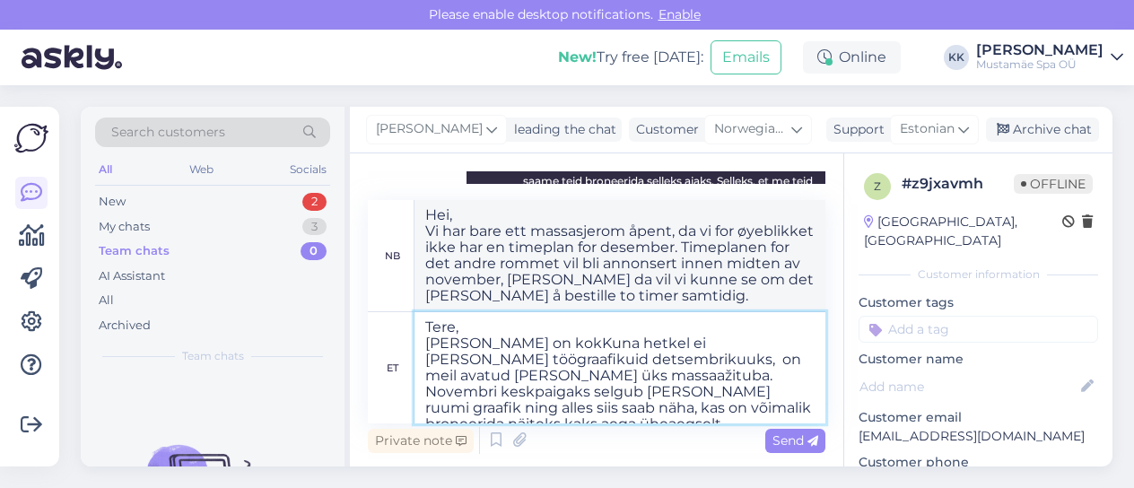
type textarea "Tere, Meil on kokkKuna hetkel ei [PERSON_NAME] töögraafikuid detsembrikuuks, on…"
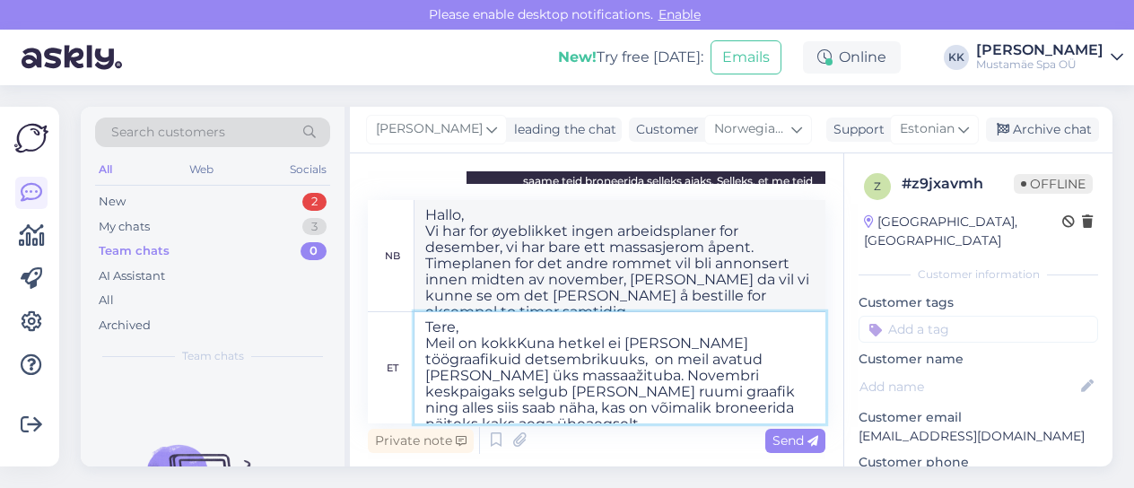
type textarea "Hei, Vi har full timeplan for desember, så vi har bare ett massasjerom åpent. T…"
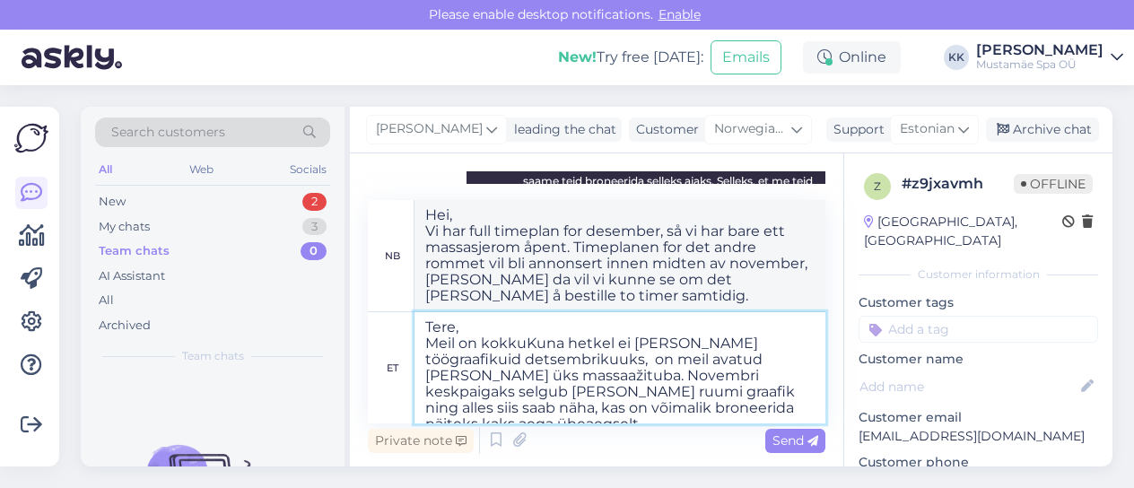
type textarea "Tere, Meil on kokku Kuna hetkel ei [PERSON_NAME] töögraafikuid detsembrikuuks, …"
type textarea "Hei, Vi har totalt ett massasjerom. Siden vi for øyeblikket ikke har en timepla…"
type textarea "Tere, Meil on kokku kKuna hetkel ei [PERSON_NAME] töögraafikuid detsembrikuuks,…"
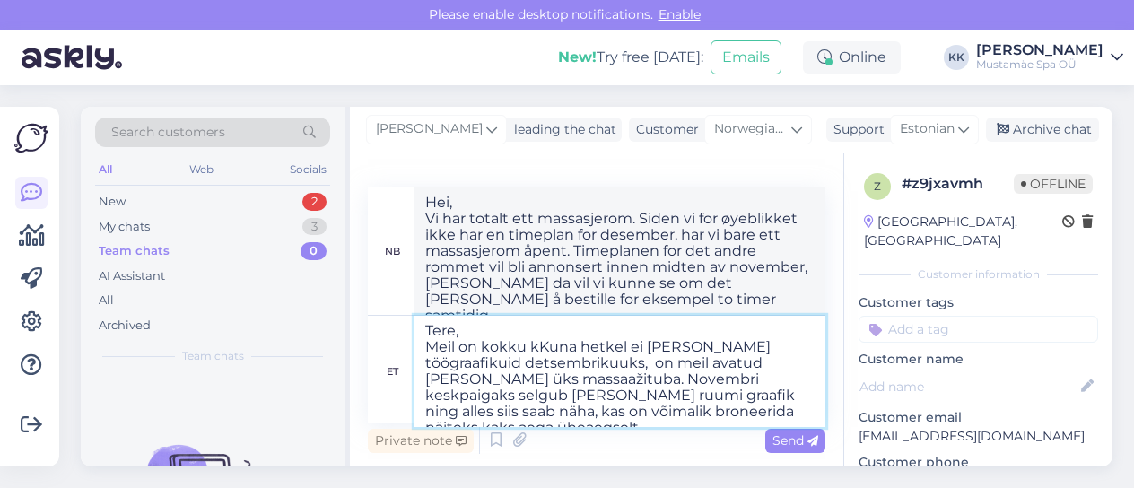
type textarea "Hei, Vi har totalt 0. Siden vi for øyeblikket ikke har arbeidsplaner for desemb…"
type textarea "Tere, [PERSON_NAME] on kokku kaksKuna hetkel ei [PERSON_NAME] töögraafikuid det…"
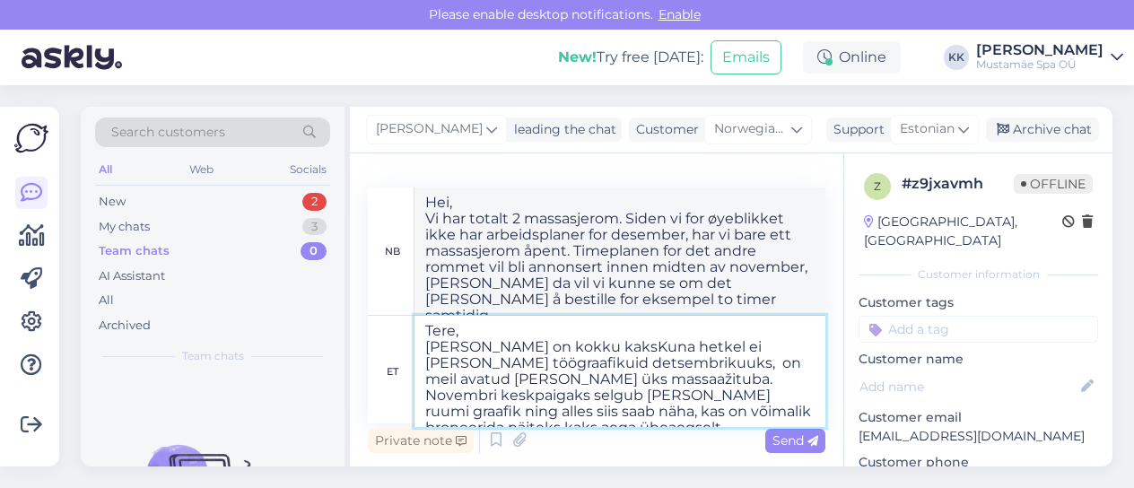
type textarea "Hei, Vi har totalt 10 massasjerom. Siden vi for øyeblikket ikke har arbeidsplan…"
type textarea "Tere, [PERSON_NAME] on kokku kaks Kuna hetkel ei [PERSON_NAME] töögraafikuid de…"
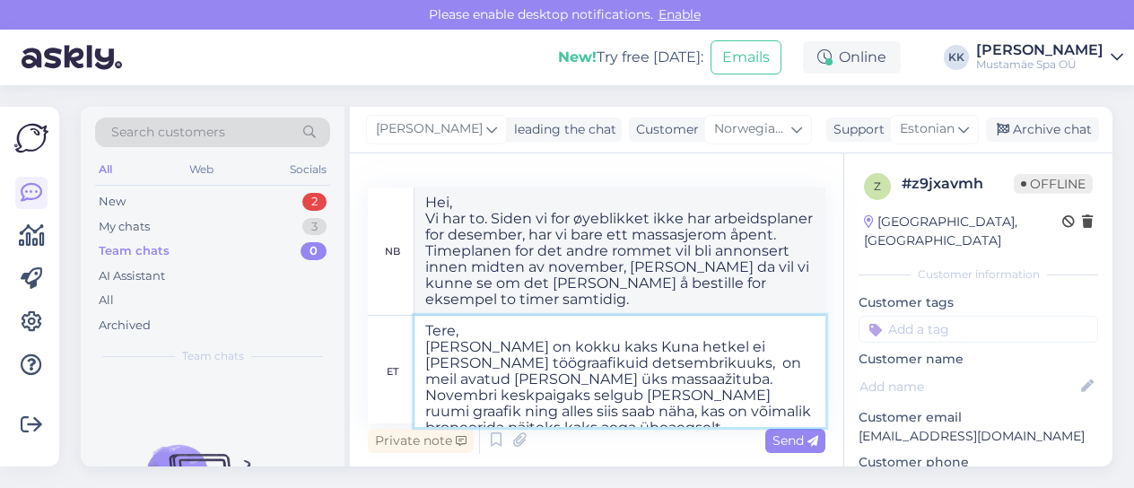
type textarea "Hei, Vi har to totalt. Siden vi for øyeblikket ikke har arbeidsplaner for desem…"
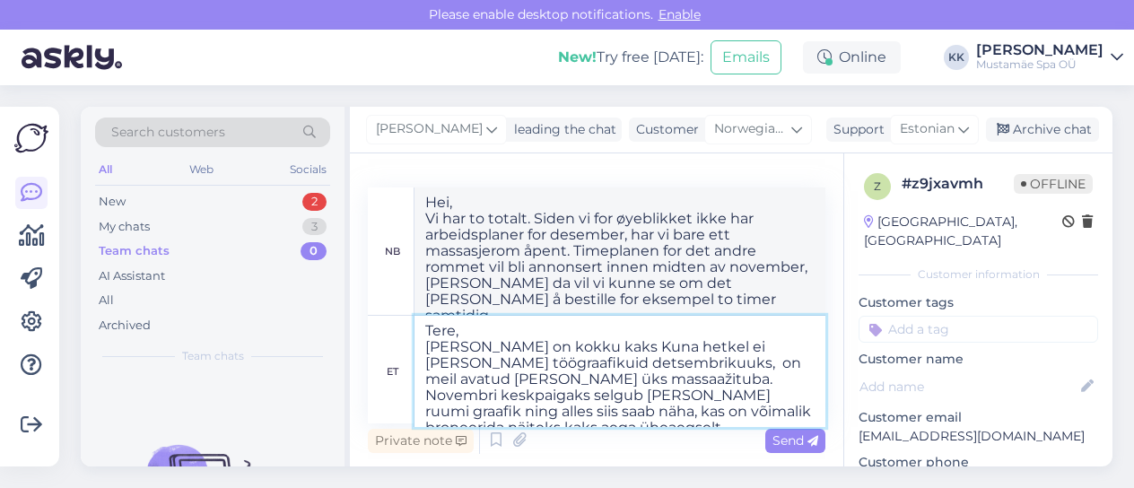
type textarea "Tere, [PERSON_NAME] on kokku kaks kKuna hetkel ei [PERSON_NAME] töögraafikuid d…"
type textarea "Hei, Vi har totalt to massasjerom. Siden vi for øyeblikket ikke har arbeidsplan…"
type textarea "Tere, [PERSON_NAME] on kokku kaks mKuna hetkel ei [PERSON_NAME] töögraafikuid d…"
type textarea "Hei, Vi har to totalt. Siden vi for øyeblikket ikke har arbeidsplaner for desem…"
type textarea "Tere, [PERSON_NAME] on kokku kaks maKuna hetkel ei [PERSON_NAME] töögraafikuid …"
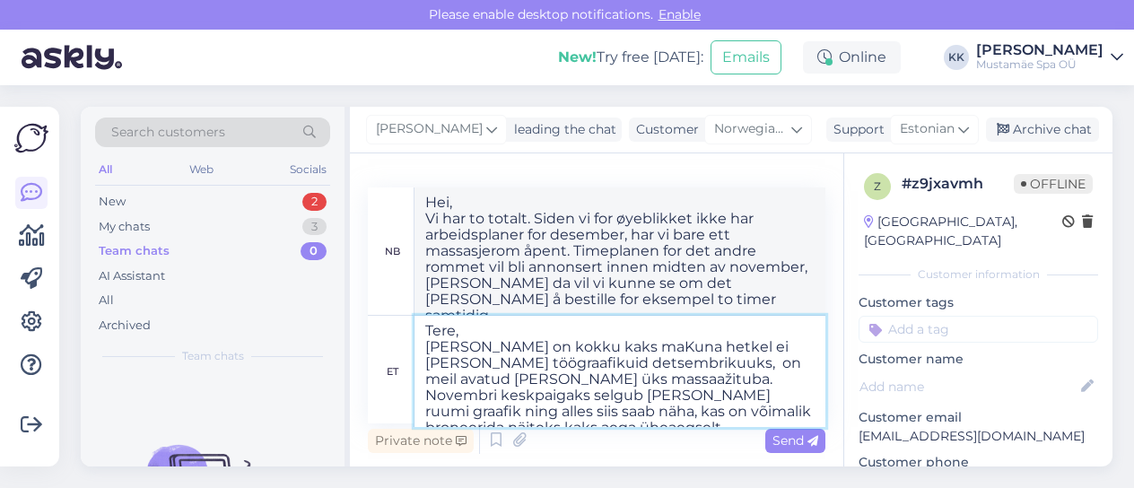
type textarea "Hei, Vi har totalt to massasjerom. Siden vi for øyeblikket ikke har arbeidsplan…"
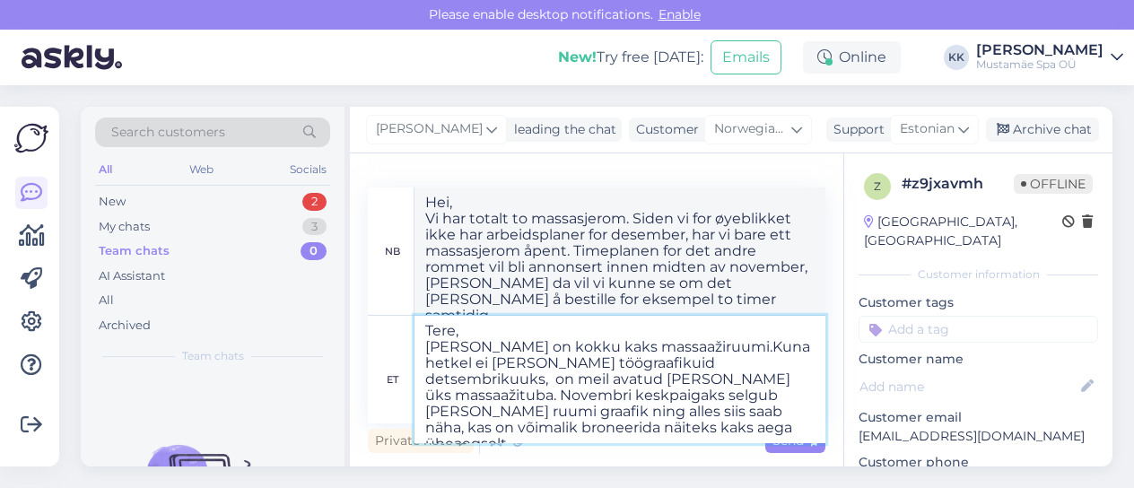
type textarea "Tere, [PERSON_NAME] on kokku kaks massaažiruumi. Kuna hetkel ei [PERSON_NAME] t…"
type textarea "Hei, Vi har totalt to massasjerom. Siden vi for øyeblikket ikke har arbeidsplan…"
click at [571, 414] on textarea "Tere, [PERSON_NAME] on kokku kaks massaažiruumi. Kuna hetkel ei [PERSON_NAME] t…" at bounding box center [619, 379] width 411 height 127
type textarea "Tere, [PERSON_NAME] on kokku kaks massaažiruumi. Kuna hetkel ei [PERSON_NAME] t…"
type textarea "Hei, Vi har totalt to massasjerom. Siden vi for øyeblikket ikke har arbeidsplan…"
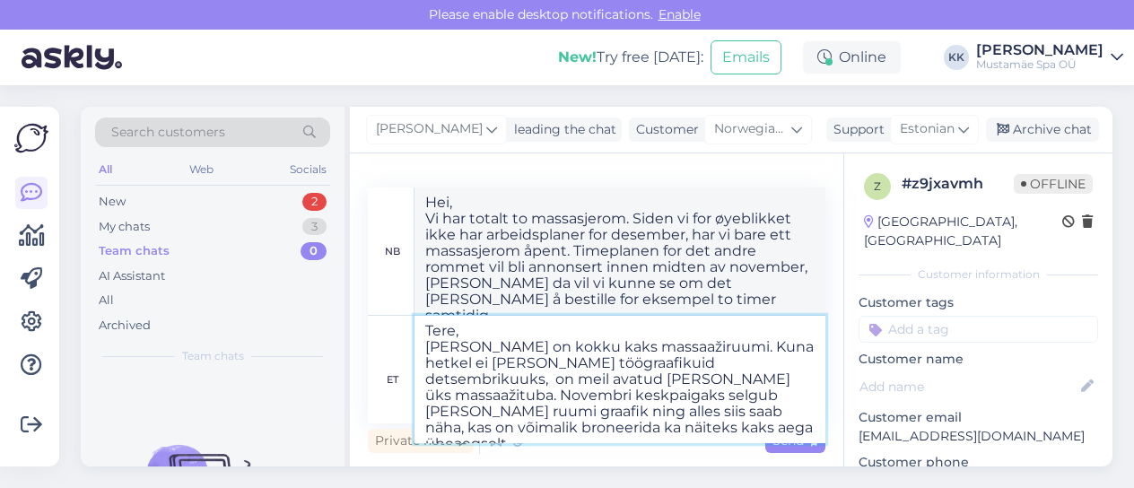
click at [811, 417] on textarea "Tere, [PERSON_NAME] on kokku kaks massaažiruumi. Kuna hetkel ei [PERSON_NAME] t…" at bounding box center [619, 379] width 411 height 127
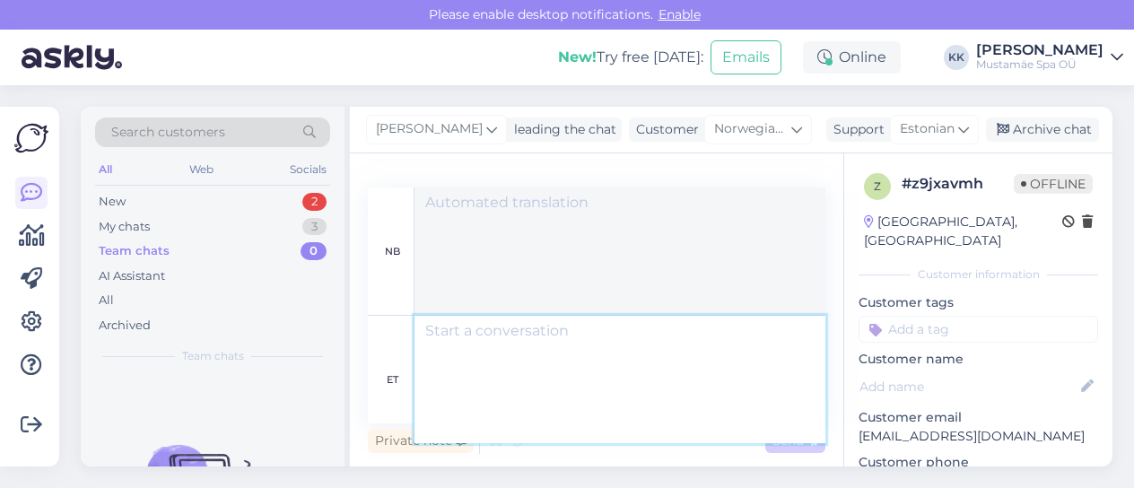
scroll to position [579, 0]
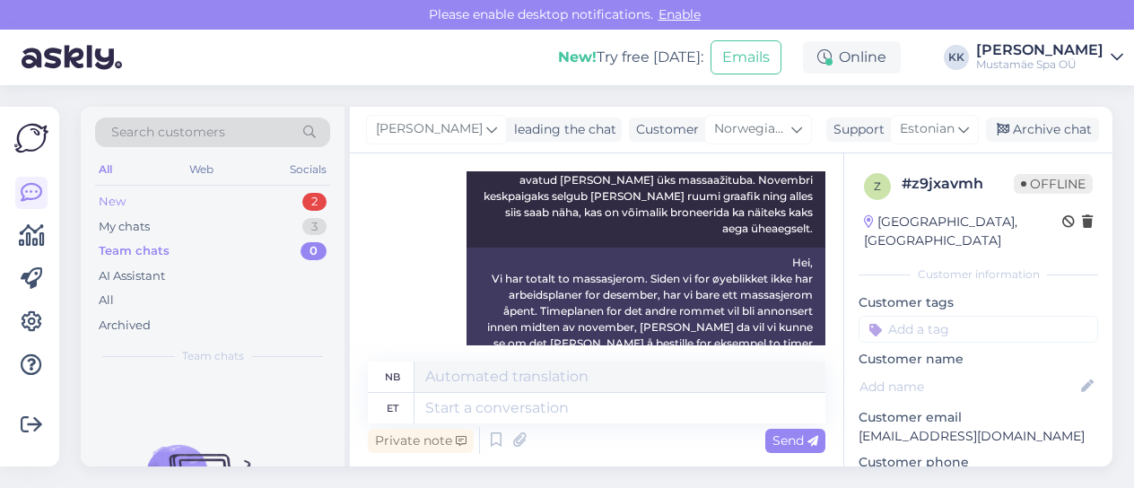
click at [244, 204] on div "New 2" at bounding box center [212, 201] width 235 height 25
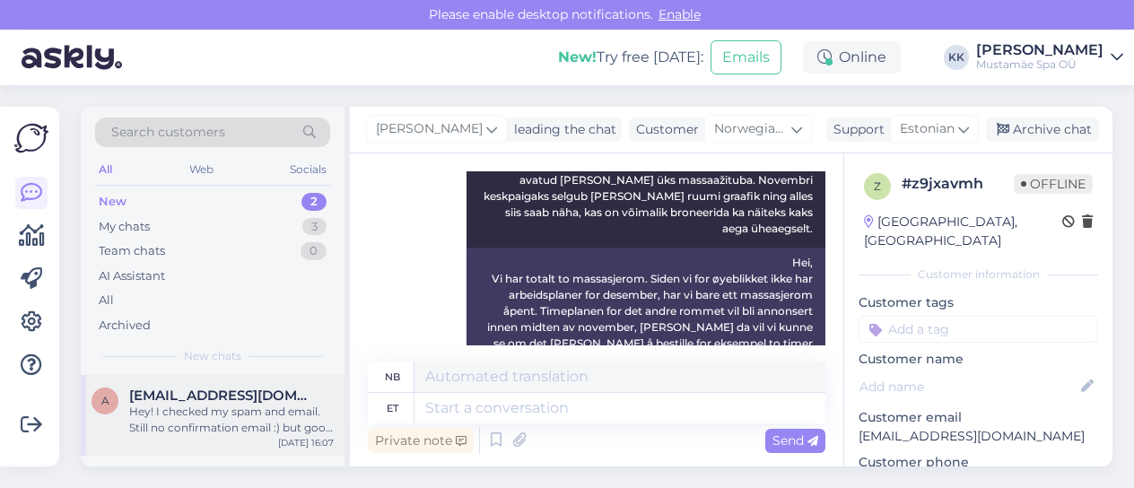
click at [228, 415] on div "Hey! I checked my spam and email. Still no confirmation email :) but good to kn…" at bounding box center [231, 420] width 205 height 32
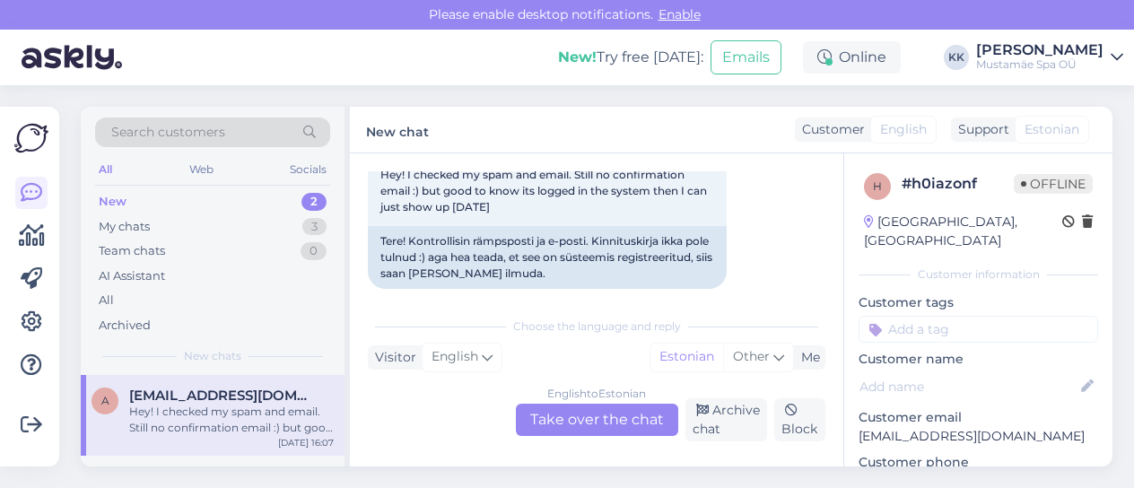
scroll to position [870, 0]
click at [155, 223] on div "My chats 3" at bounding box center [212, 226] width 235 height 25
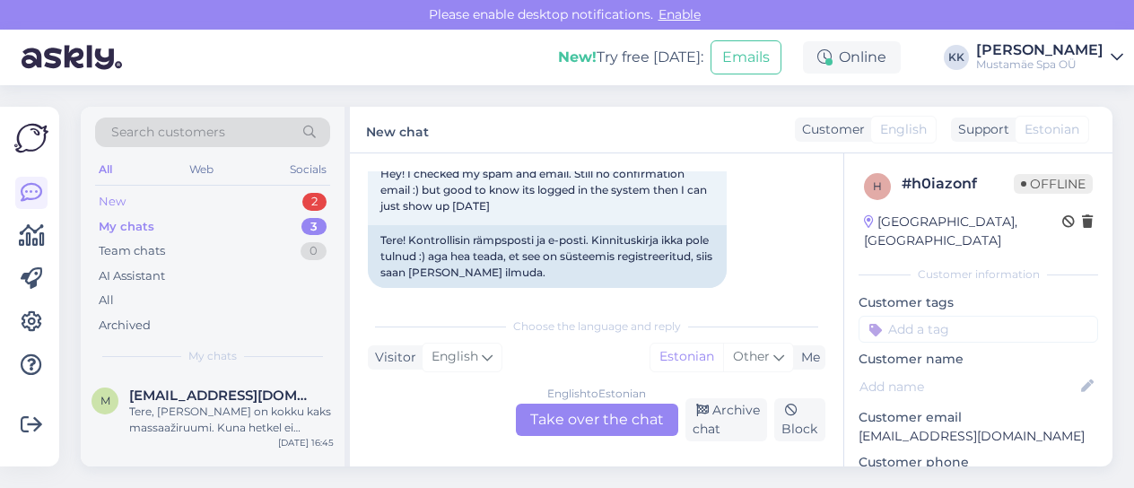
click at [153, 201] on div "New 2" at bounding box center [212, 201] width 235 height 25
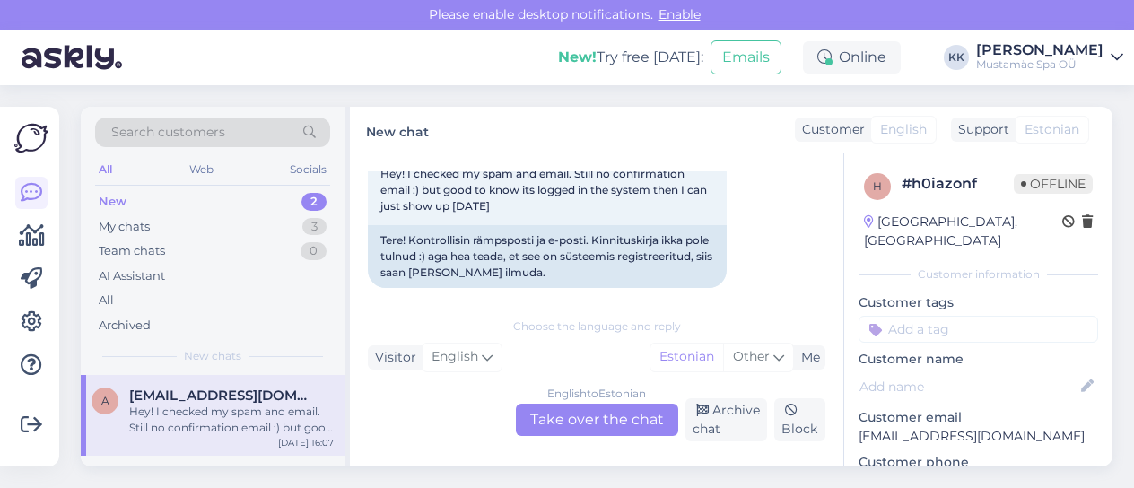
click at [231, 406] on div "Hey! I checked my spam and email. Still no confirmation email :) but good to kn…" at bounding box center [231, 420] width 205 height 32
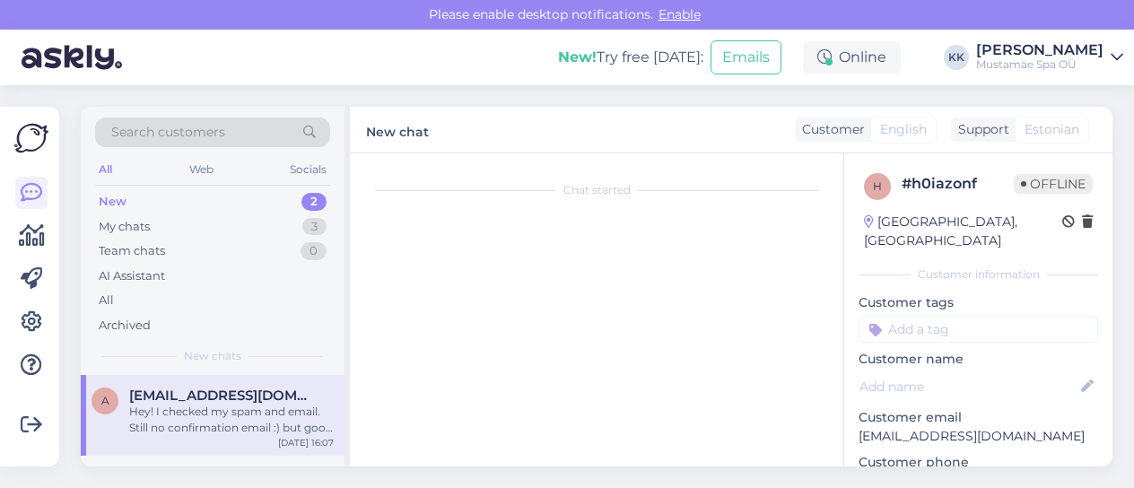
scroll to position [0, 0]
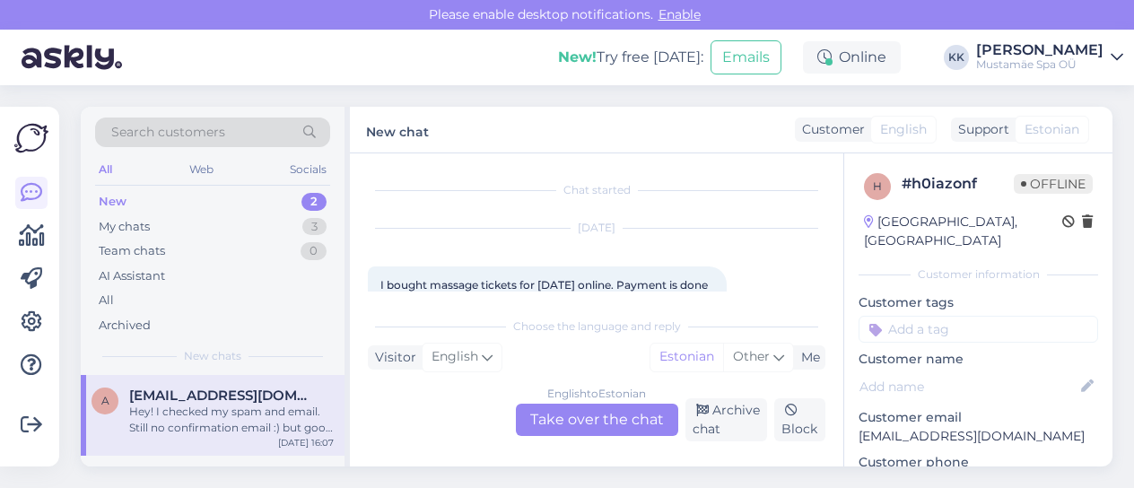
click at [592, 442] on div "Chat started [DATE] I bought massage tickets for [DATE] online. Payment is done…" at bounding box center [596, 309] width 493 height 313
click at [594, 428] on div "English to Estonian Take over the chat" at bounding box center [597, 420] width 162 height 32
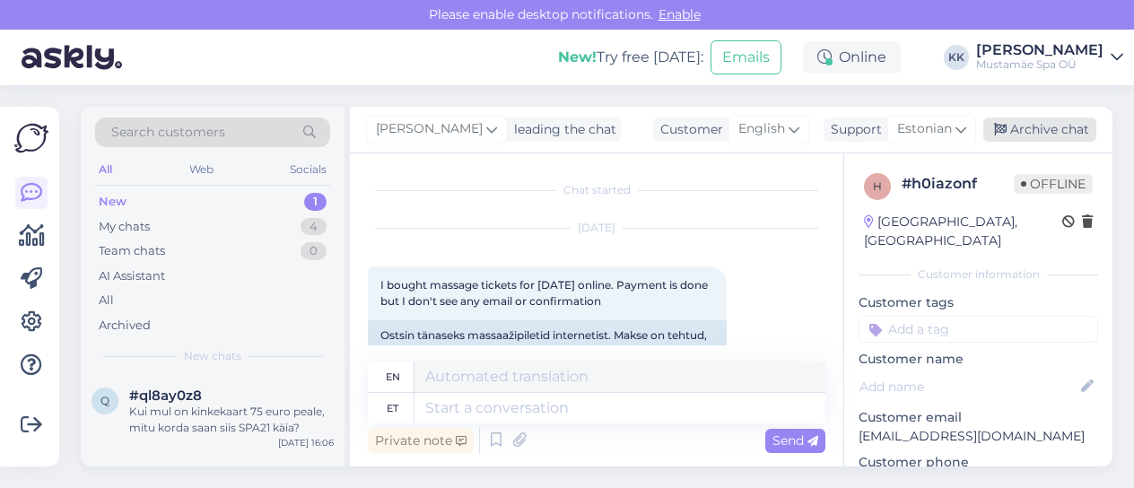
click at [1050, 136] on div "Archive chat" at bounding box center [1039, 130] width 113 height 24
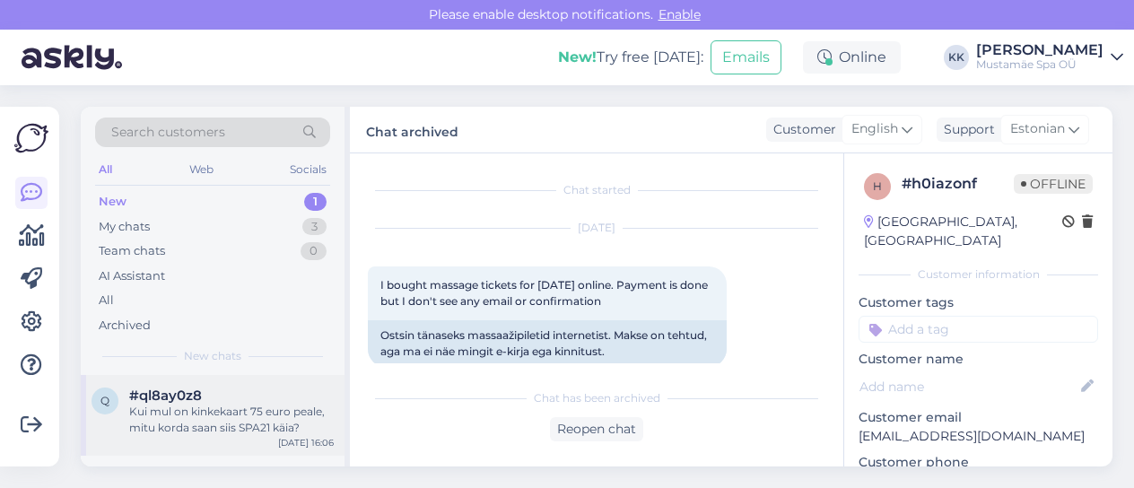
click at [191, 416] on div "Kui mul on kinkekaart 75 euro peale, mitu korda saan siis SPA21 käia?" at bounding box center [231, 420] width 205 height 32
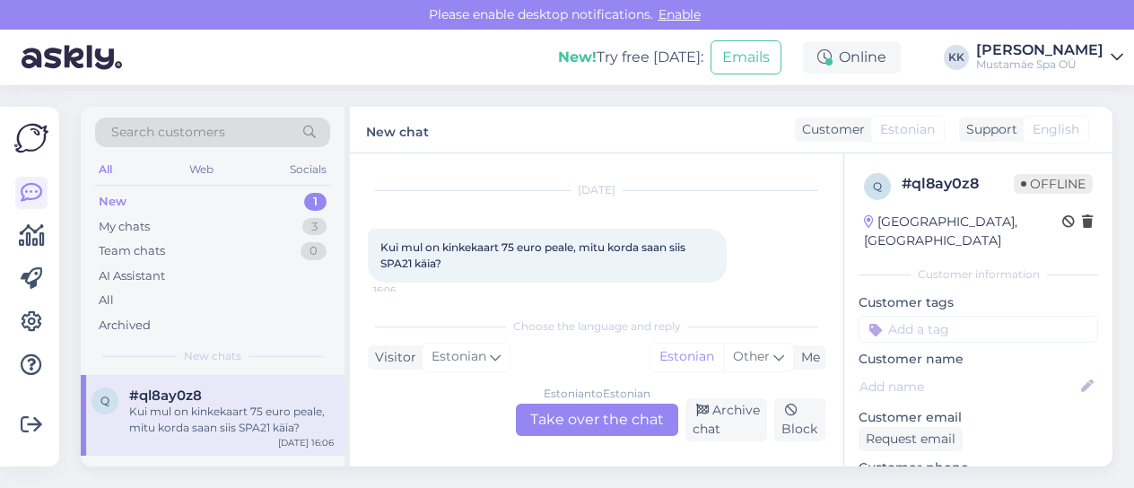
scroll to position [48, 0]
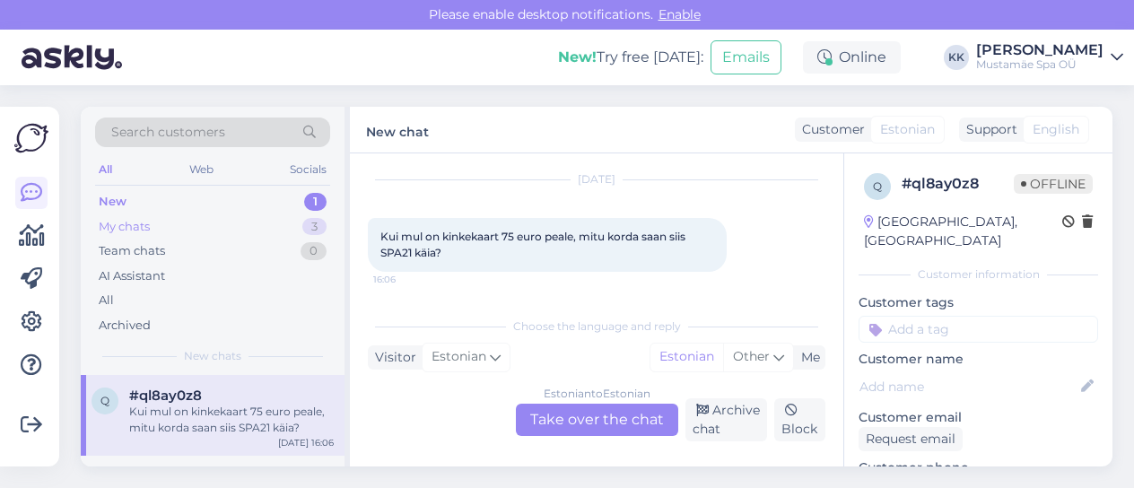
click at [225, 227] on div "My chats 3" at bounding box center [212, 226] width 235 height 25
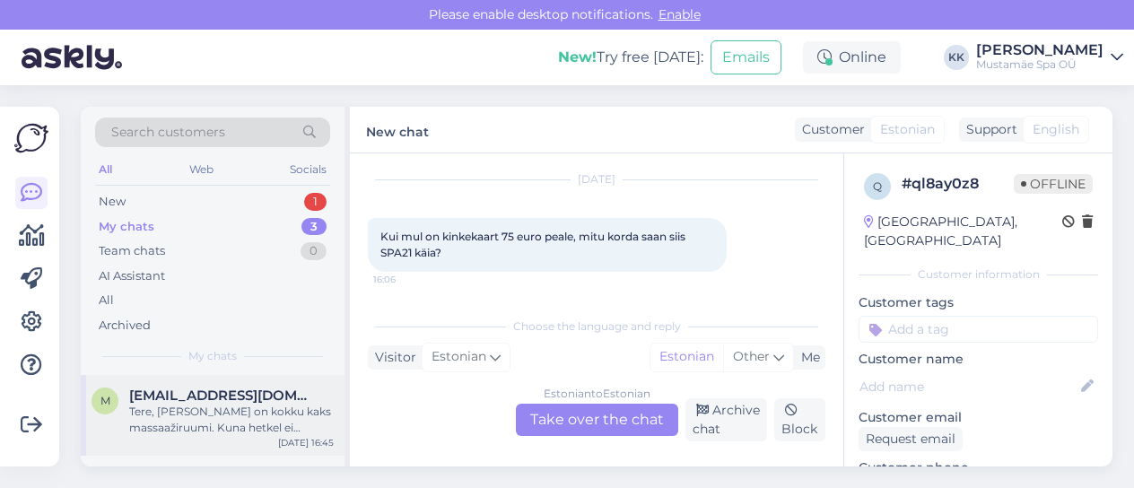
click at [192, 414] on div "Tere, [PERSON_NAME] on kokku kaks massaažiruumi. Kuna hetkel ei [PERSON_NAME] t…" at bounding box center [231, 420] width 205 height 32
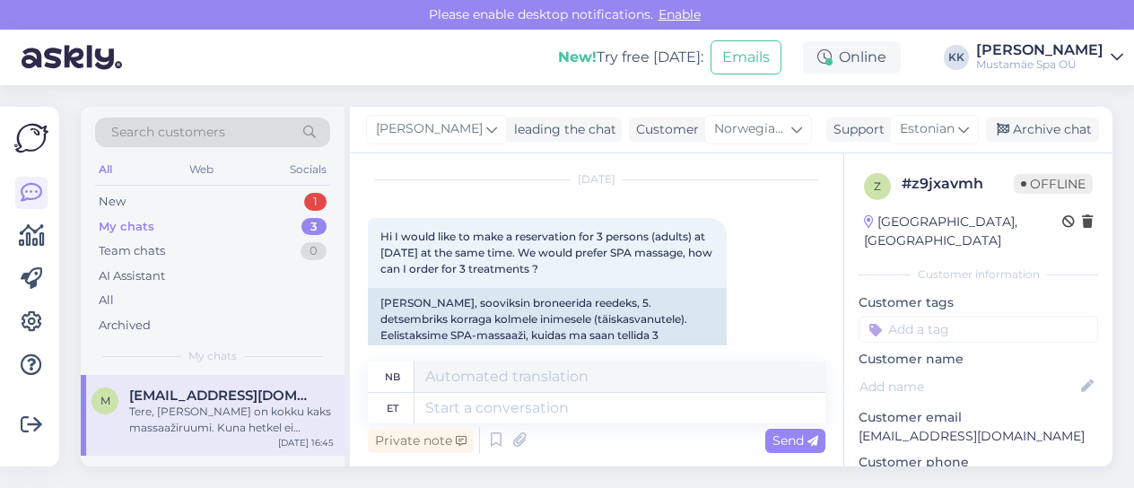
scroll to position [484, 0]
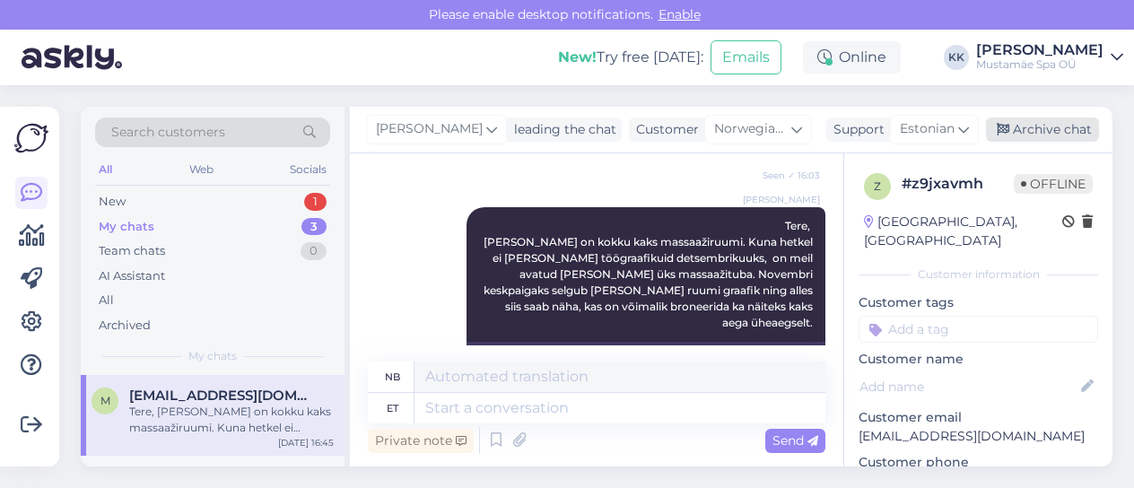
click at [1050, 127] on div "Archive chat" at bounding box center [1042, 130] width 113 height 24
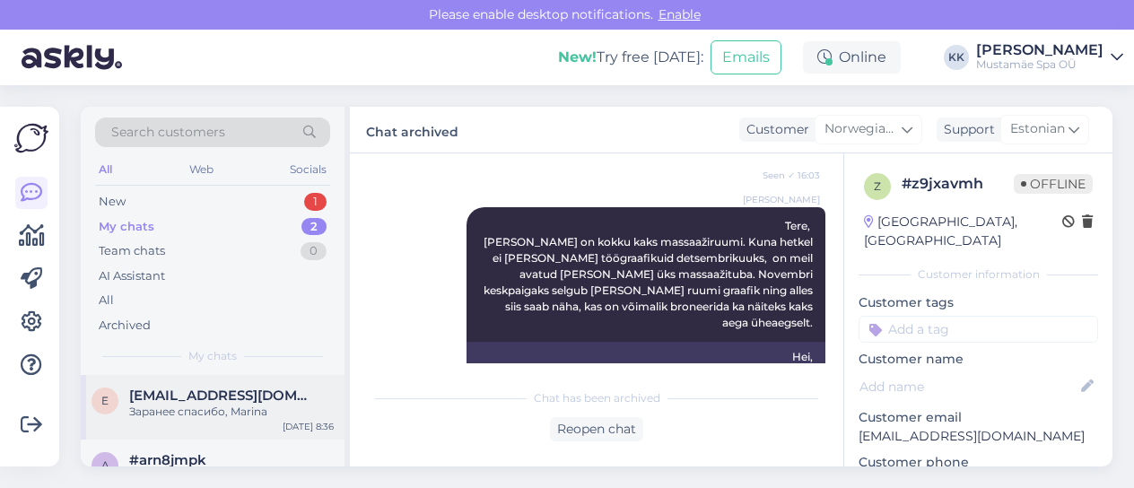
click at [160, 405] on div "Заранее спасибо, Marina" at bounding box center [231, 412] width 205 height 16
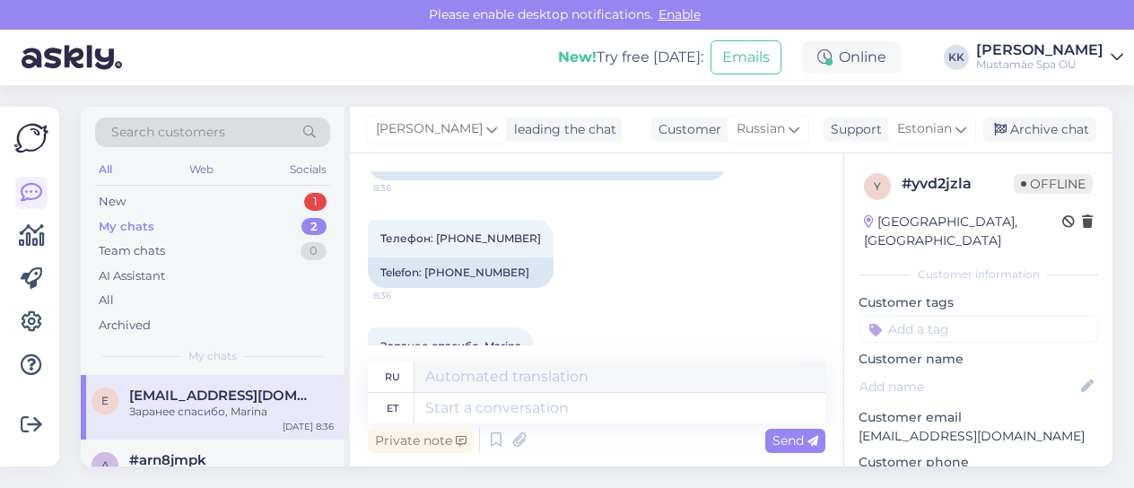
scroll to position [2177, 0]
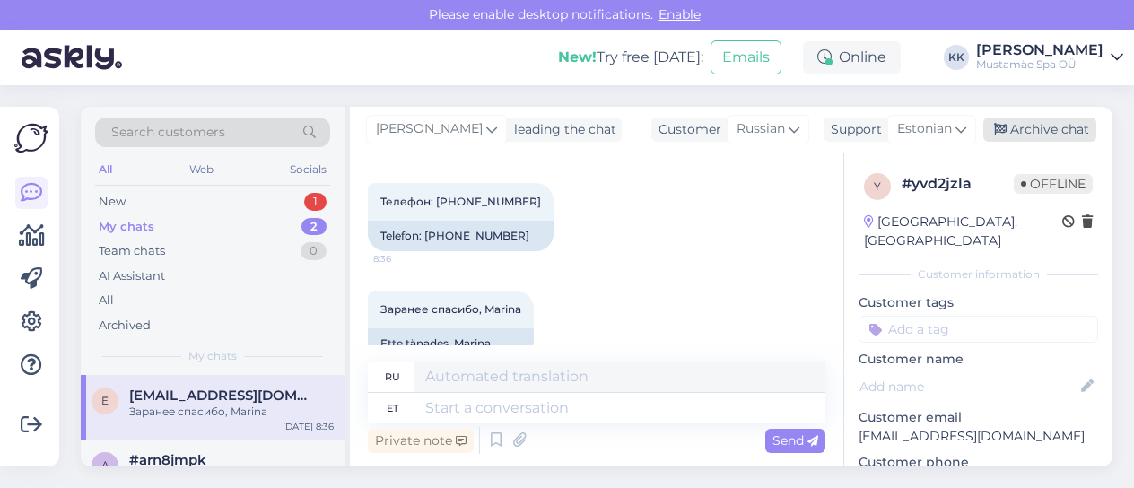
click at [1045, 135] on div "Archive chat" at bounding box center [1039, 130] width 113 height 24
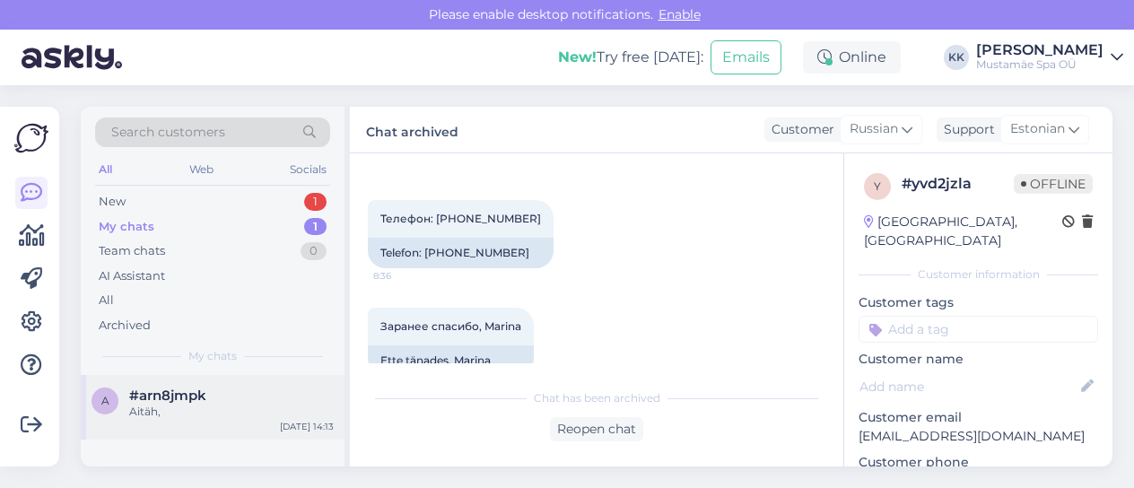
click at [152, 418] on div "Aitäh," at bounding box center [231, 412] width 205 height 16
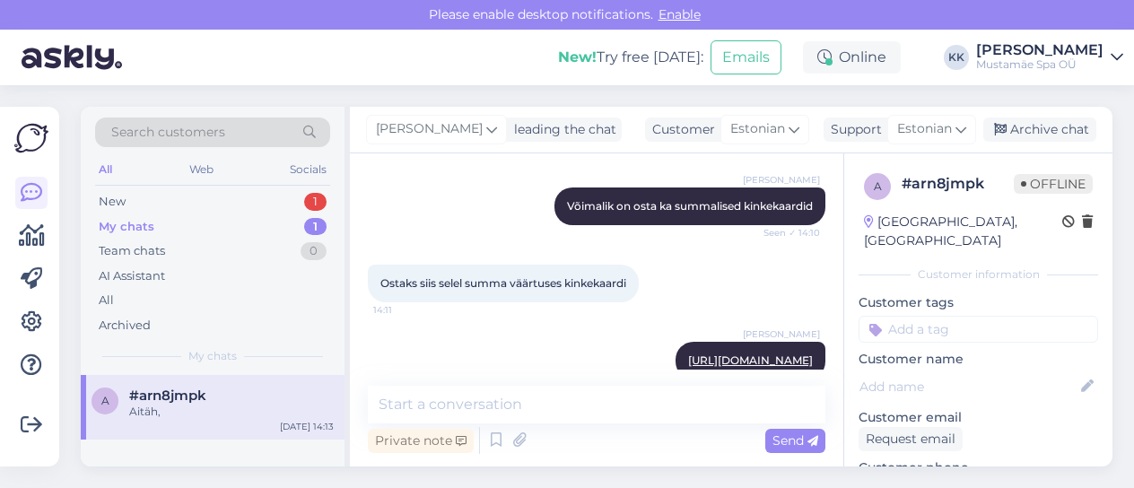
scroll to position [1252, 0]
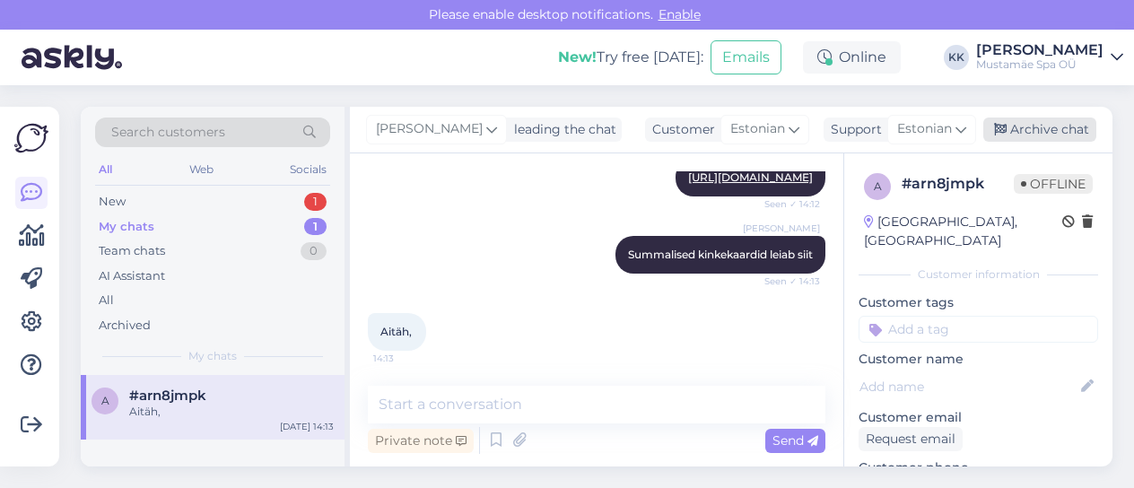
click at [1034, 129] on div "Archive chat" at bounding box center [1039, 130] width 113 height 24
